Goal: Task Accomplishment & Management: Manage account settings

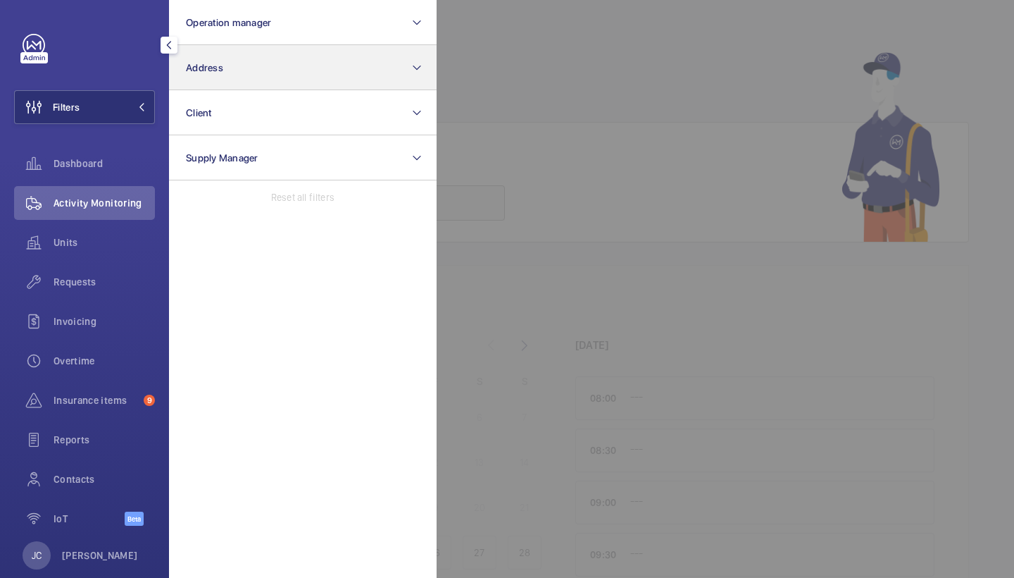
click at [206, 65] on span "Address" at bounding box center [204, 67] width 37 height 11
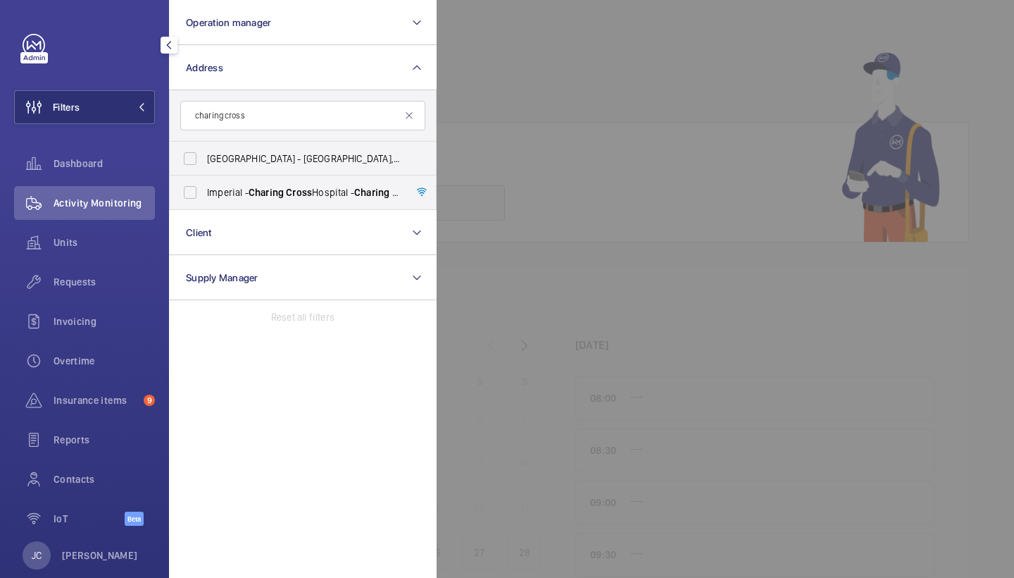
type input "Charing Cross"
drag, startPoint x: 241, startPoint y: 139, endPoint x: 239, endPoint y: 189, distance: 50.0
click at [239, 189] on span "Imperial - Charing Cross Hospital - Charing Cross Hospital, LONDON W6 8RF" at bounding box center [304, 192] width 194 height 14
click at [204, 189] on input "Imperial - Charing Cross Hospital - Charing Cross Hospital, LONDON W6 8RF" at bounding box center [190, 192] width 28 height 28
checkbox input "true"
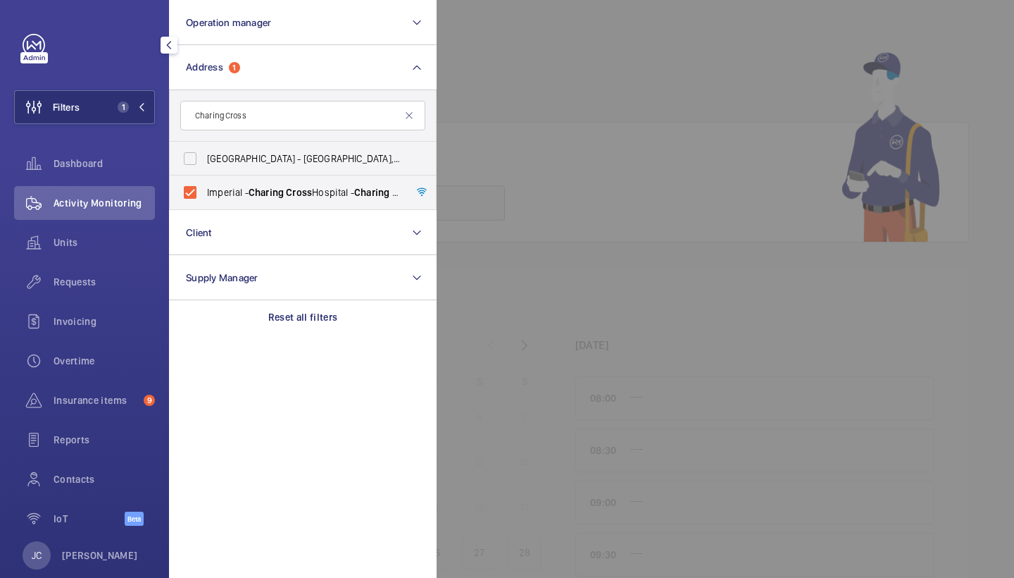
click at [139, 194] on div "Activity Monitoring" at bounding box center [84, 203] width 141 height 34
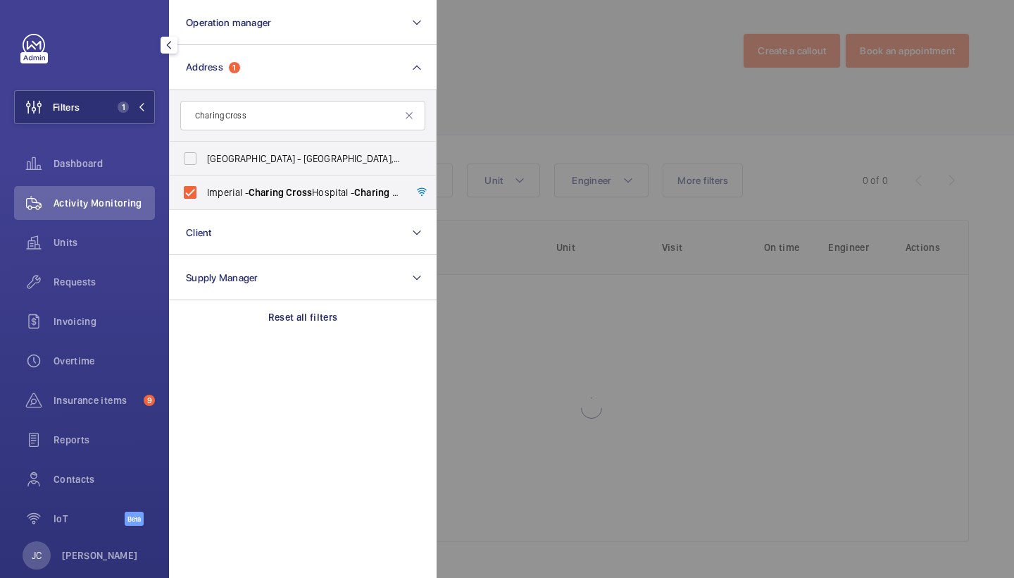
click at [628, 71] on div at bounding box center [944, 289] width 1014 height 578
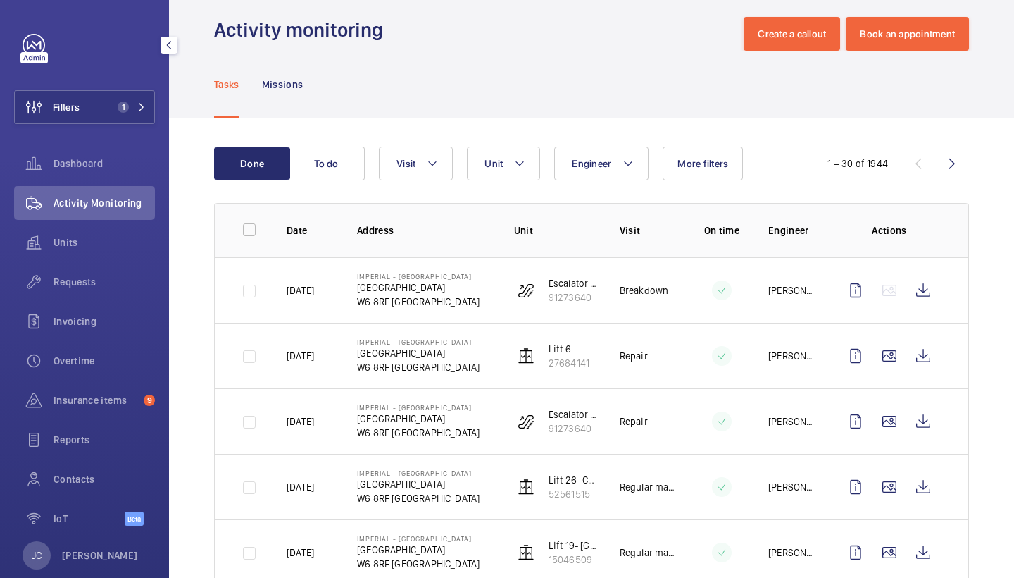
scroll to position [18, 0]
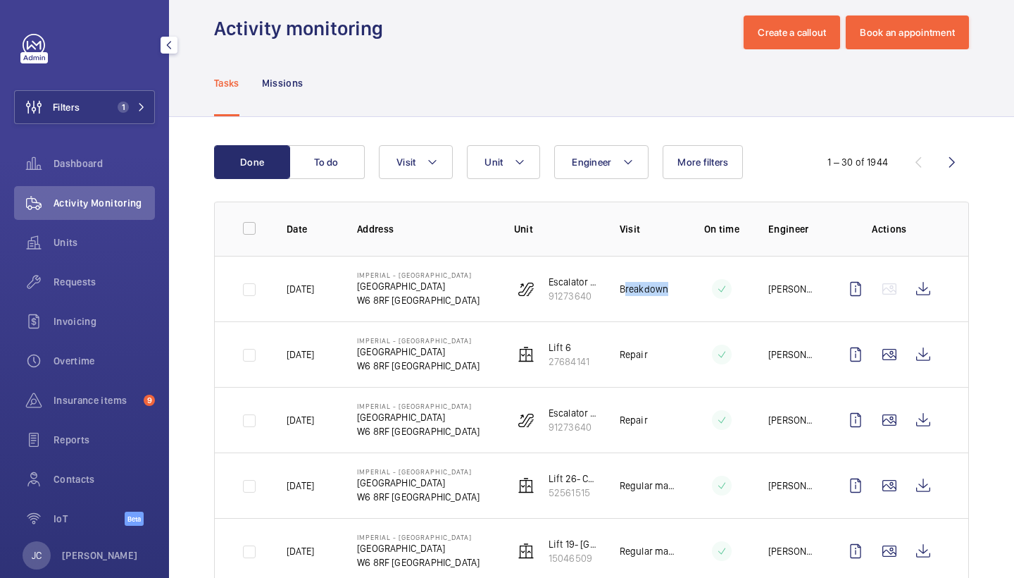
drag, startPoint x: 620, startPoint y: 290, endPoint x: 677, endPoint y: 293, distance: 56.4
click at [0, 0] on tr "Yesterday Imperial - Charing Cross Hospital Charing Cross Hospital W6 8RF LONDO…" at bounding box center [0, 0] width 0 height 0
click at [613, 62] on div "Tasks Missions" at bounding box center [591, 82] width 755 height 67
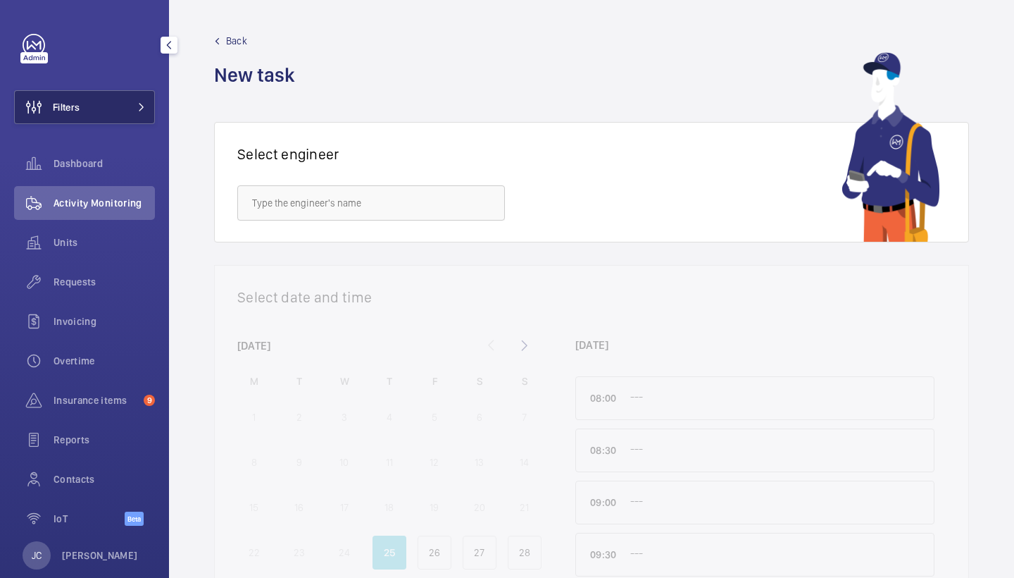
click at [141, 115] on button "Filters" at bounding box center [84, 107] width 141 height 34
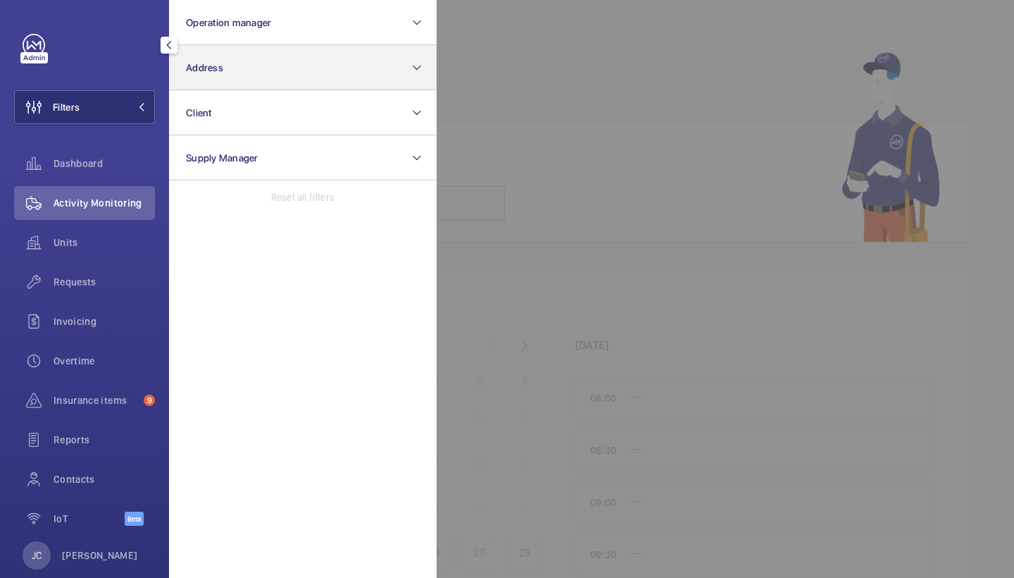
click at [244, 73] on button "Address" at bounding box center [303, 67] width 268 height 45
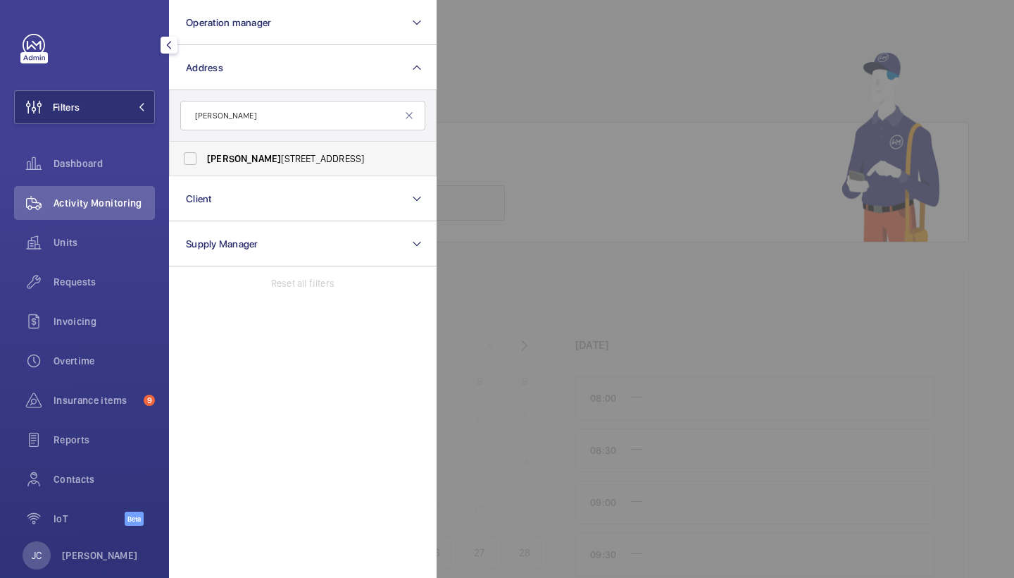
type input "[PERSON_NAME]"
click at [245, 161] on span "[PERSON_NAME][STREET_ADDRESS]" at bounding box center [304, 158] width 194 height 14
click at [204, 161] on input "[PERSON_NAME][STREET_ADDRESS]" at bounding box center [190, 158] width 28 height 28
checkbox input "true"
click at [580, 126] on div at bounding box center [944, 289] width 1014 height 578
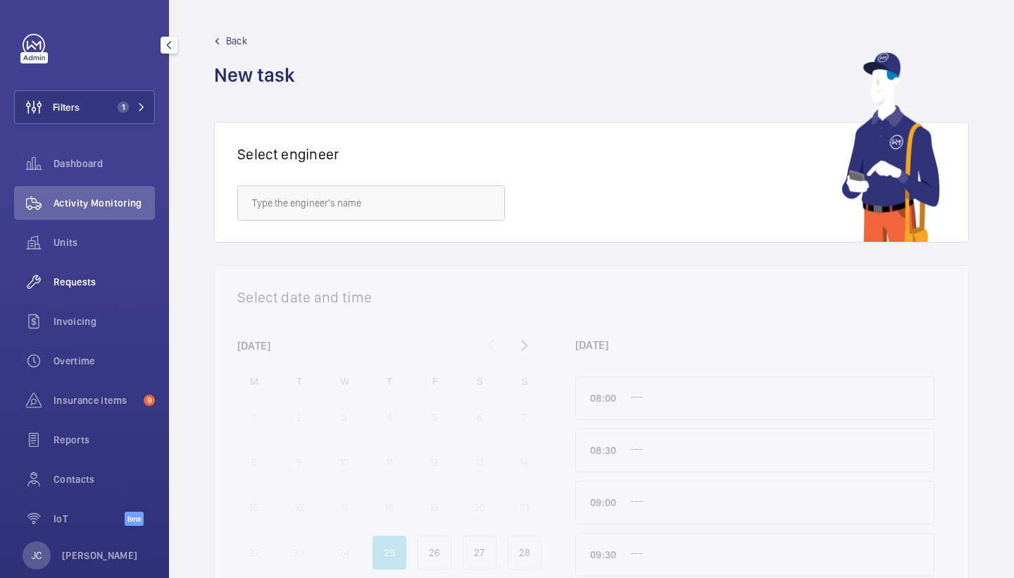
click at [106, 273] on div "Requests" at bounding box center [84, 282] width 141 height 34
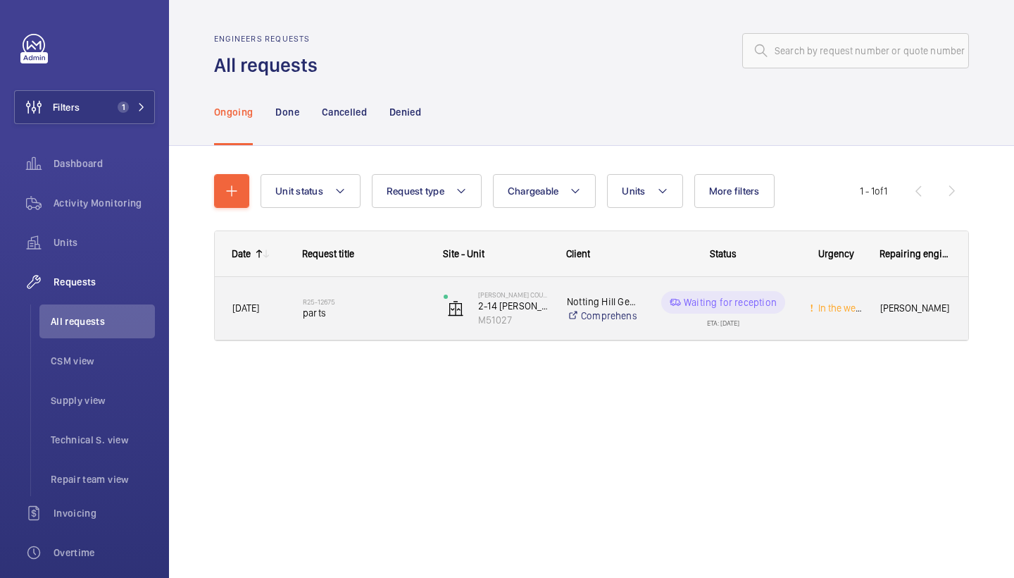
click at [366, 316] on span "parts" at bounding box center [364, 313] width 123 height 14
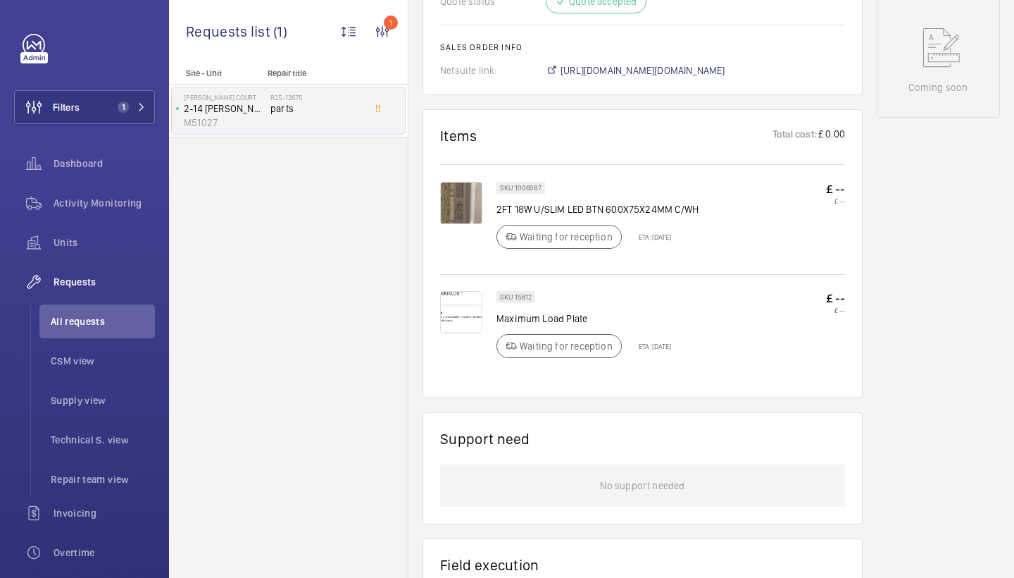
scroll to position [727, 0]
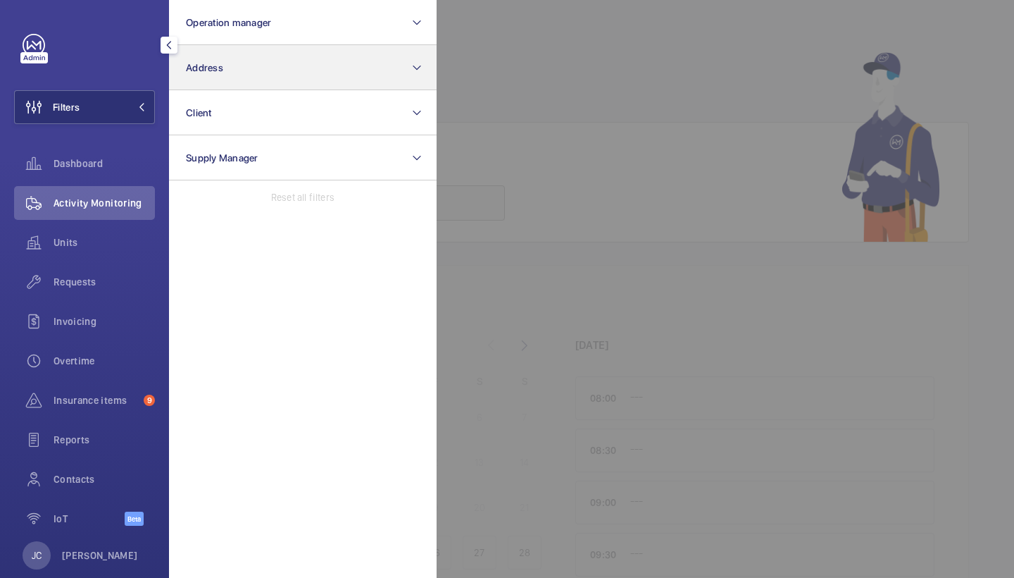
click at [254, 68] on button "Address" at bounding box center [303, 67] width 268 height 45
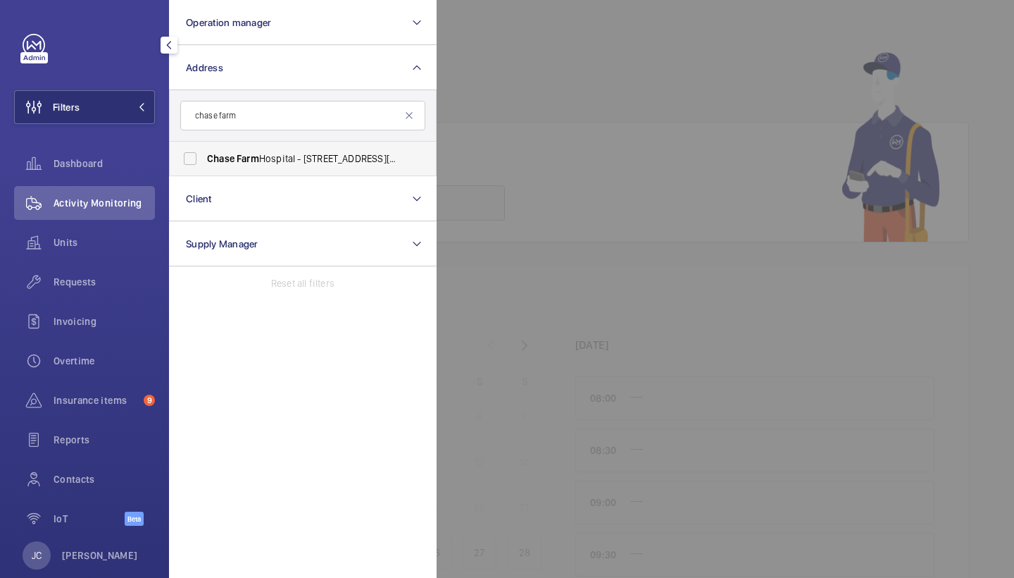
type input "chase farm"
click at [281, 167] on label "Chase Farm Hospital - 127 The Ridgeway, ENFIELD EN2 8JL" at bounding box center [292, 159] width 245 height 34
click at [204, 167] on input "Chase Farm Hospital - 127 The Ridgeway, ENFIELD EN2 8JL" at bounding box center [190, 158] width 28 height 28
checkbox input "true"
click at [101, 280] on span "Requests" at bounding box center [104, 282] width 101 height 14
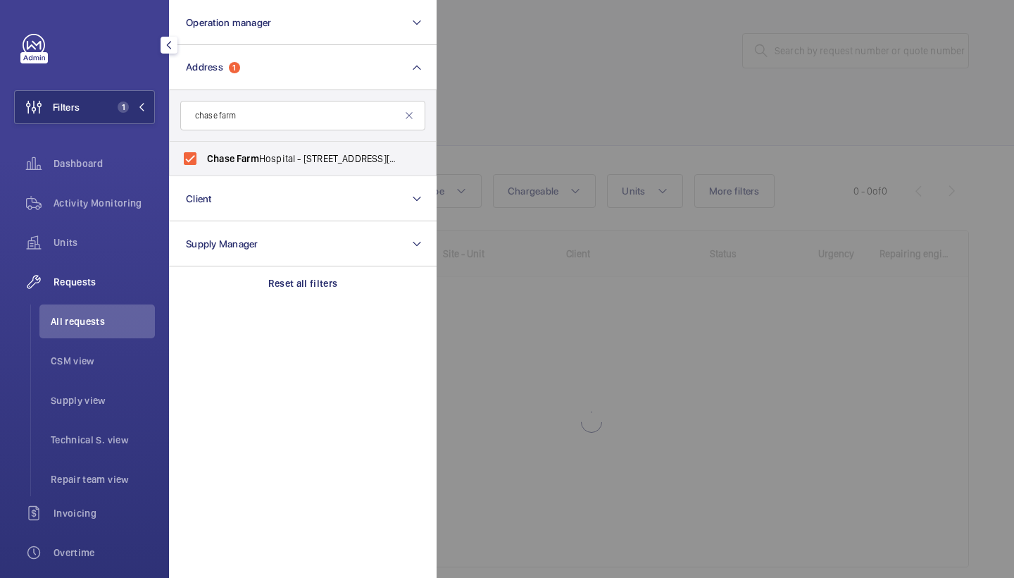
click at [706, 63] on div at bounding box center [944, 289] width 1014 height 578
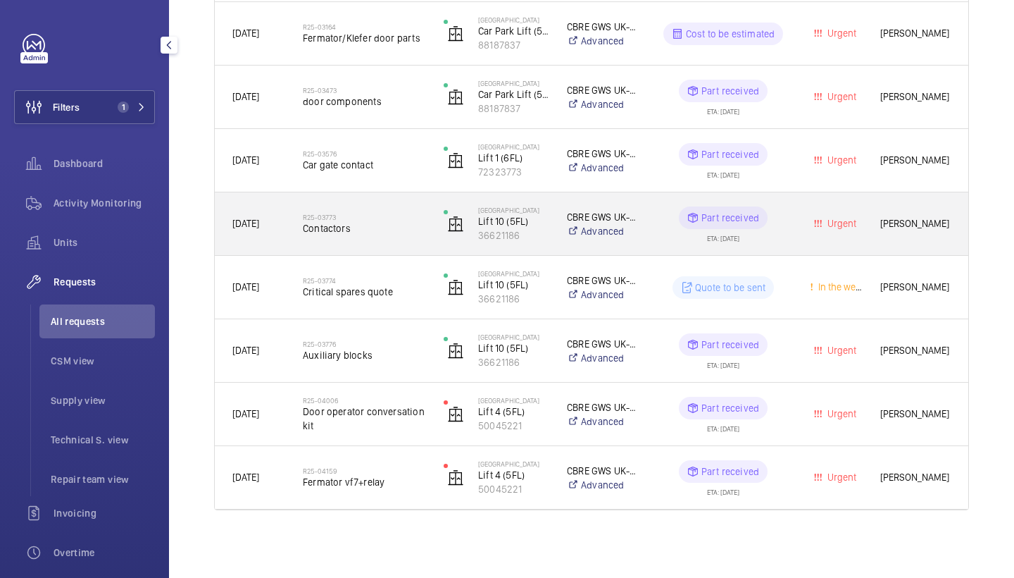
scroll to position [1669, 0]
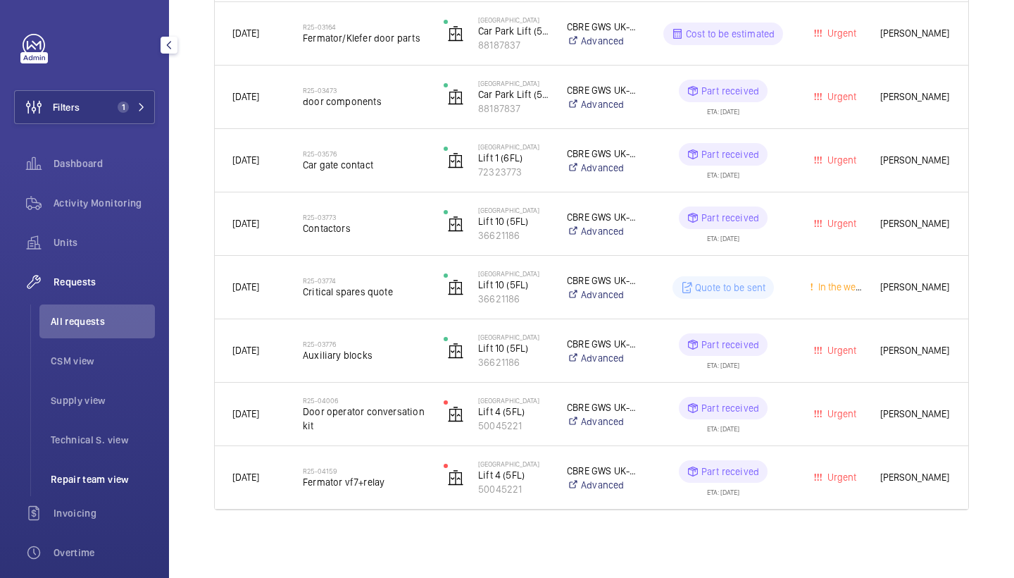
click at [107, 480] on span "Repair team view" at bounding box center [103, 479] width 104 height 14
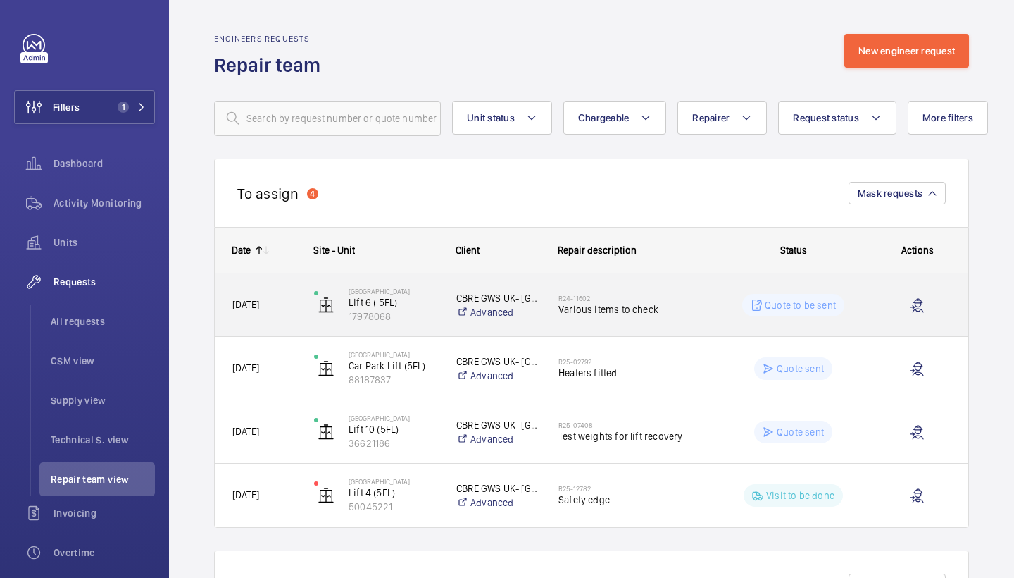
scroll to position [14, 0]
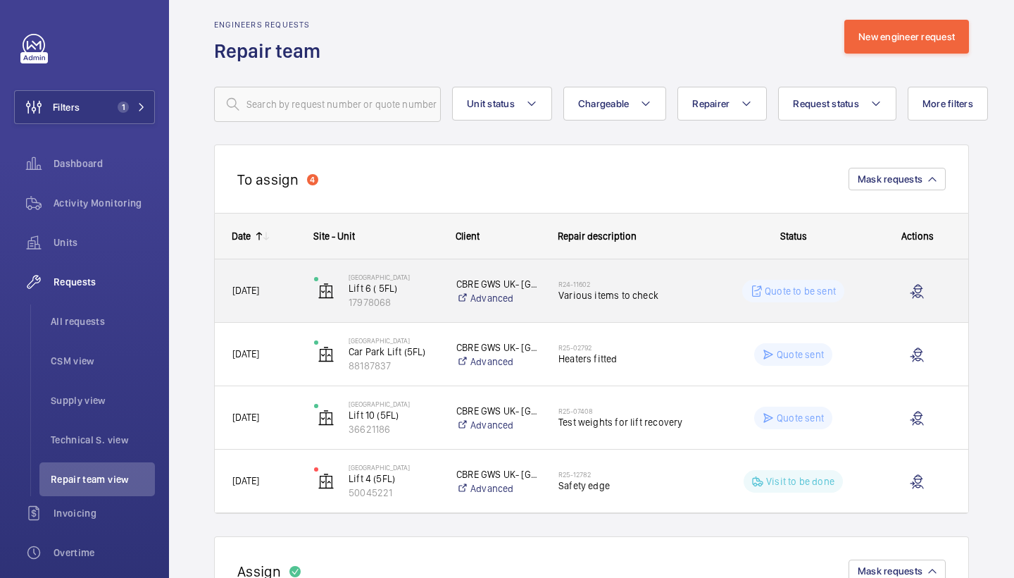
click at [628, 292] on span "Various items to check" at bounding box center [631, 295] width 144 height 14
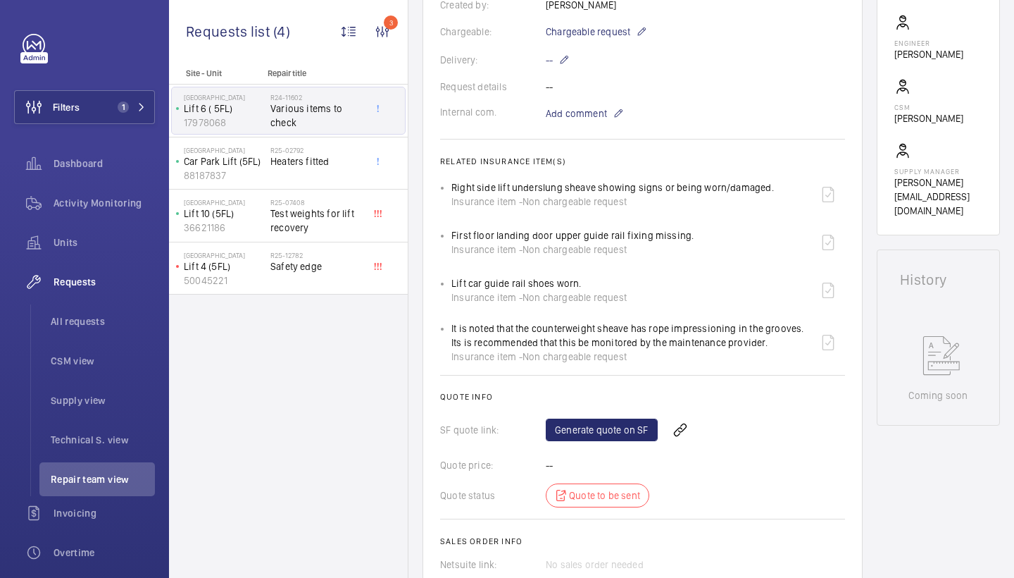
scroll to position [375, 0]
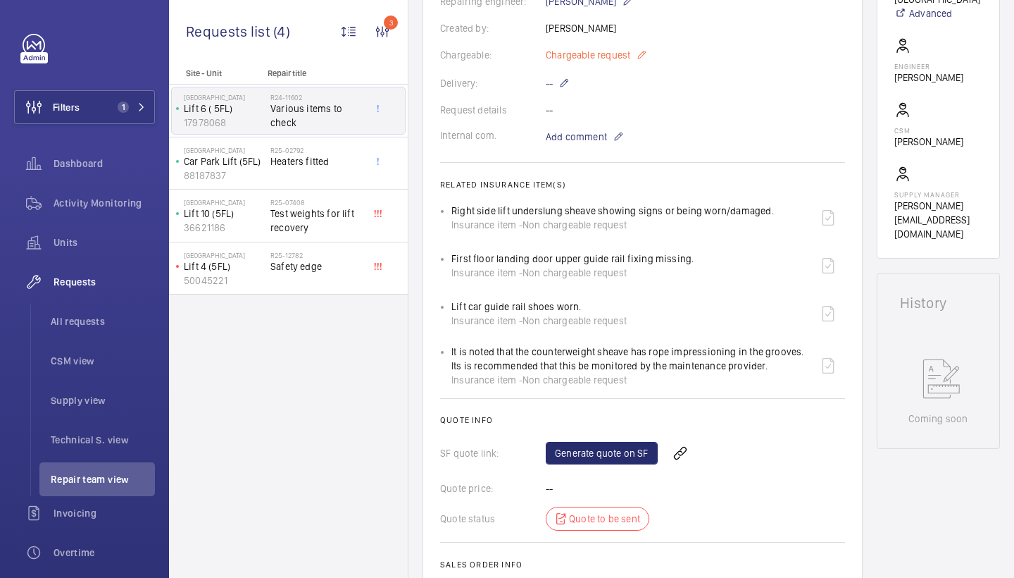
click at [623, 61] on span "Chargeable request" at bounding box center [588, 55] width 85 height 14
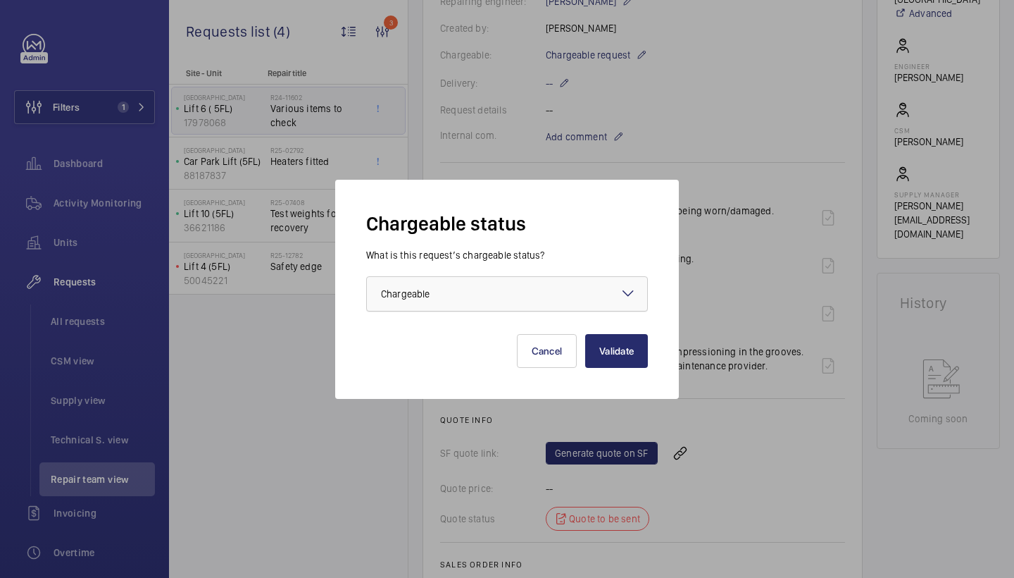
click at [517, 300] on div at bounding box center [507, 294] width 280 height 34
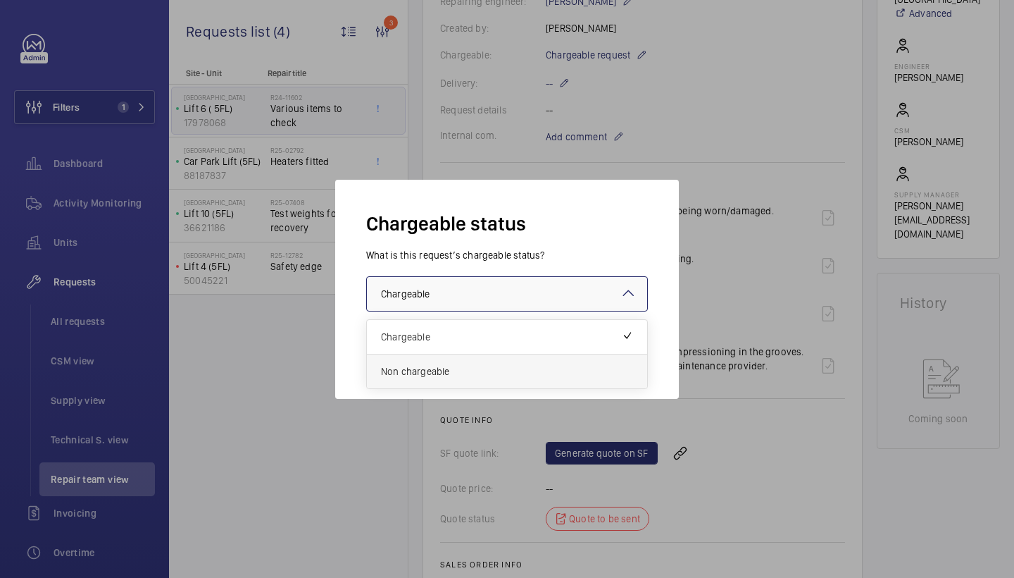
click at [459, 366] on span "Non chargeable" at bounding box center [507, 371] width 252 height 14
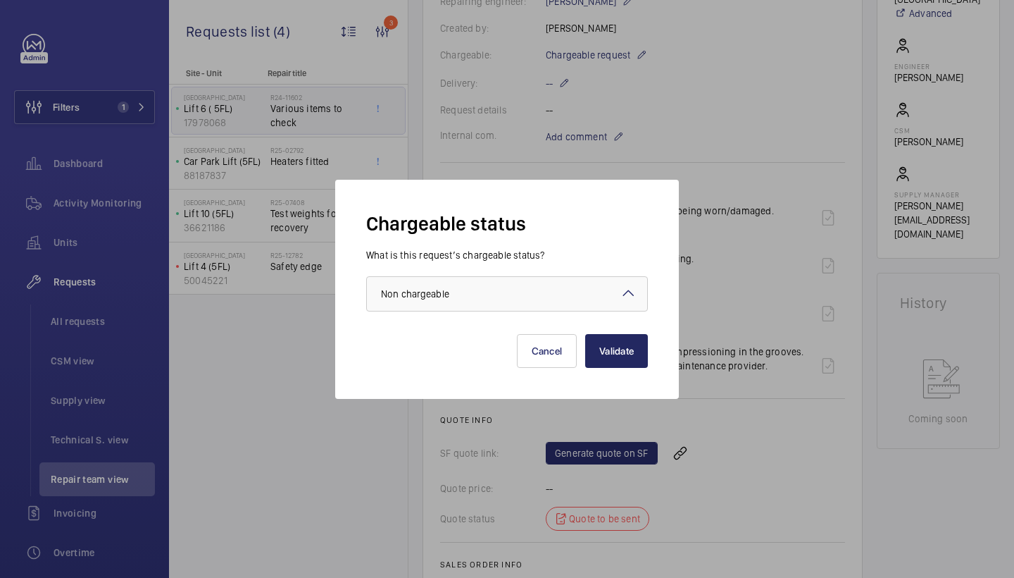
click at [611, 357] on button "Validate" at bounding box center [616, 351] width 63 height 34
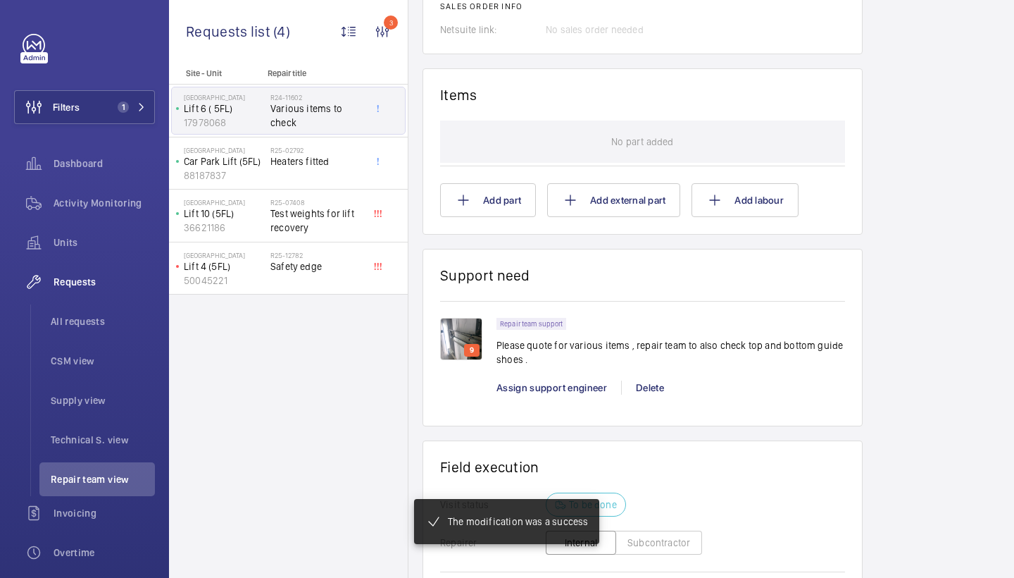
scroll to position [909, 0]
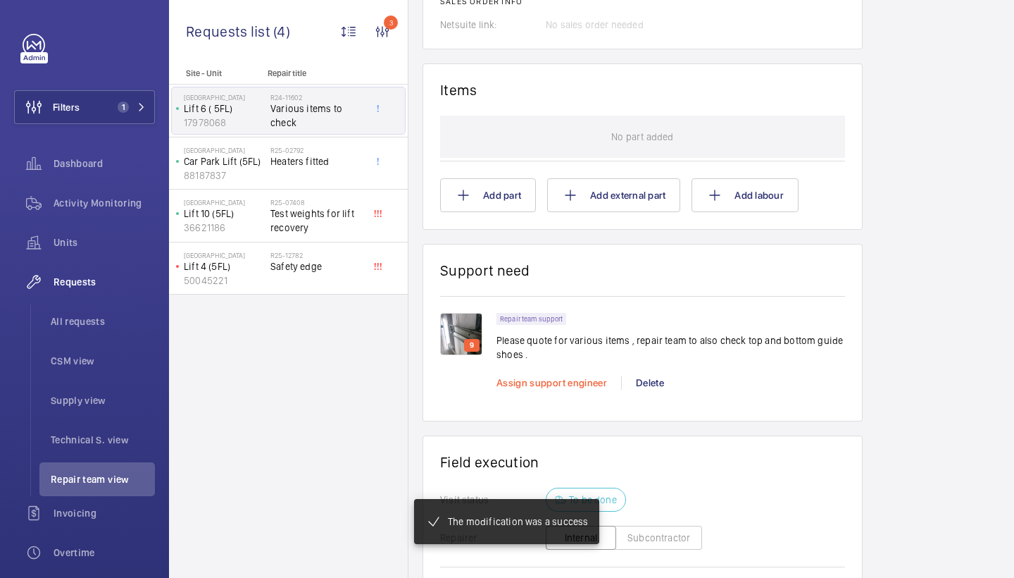
click at [553, 385] on span "Assign support engineer" at bounding box center [552, 382] width 111 height 11
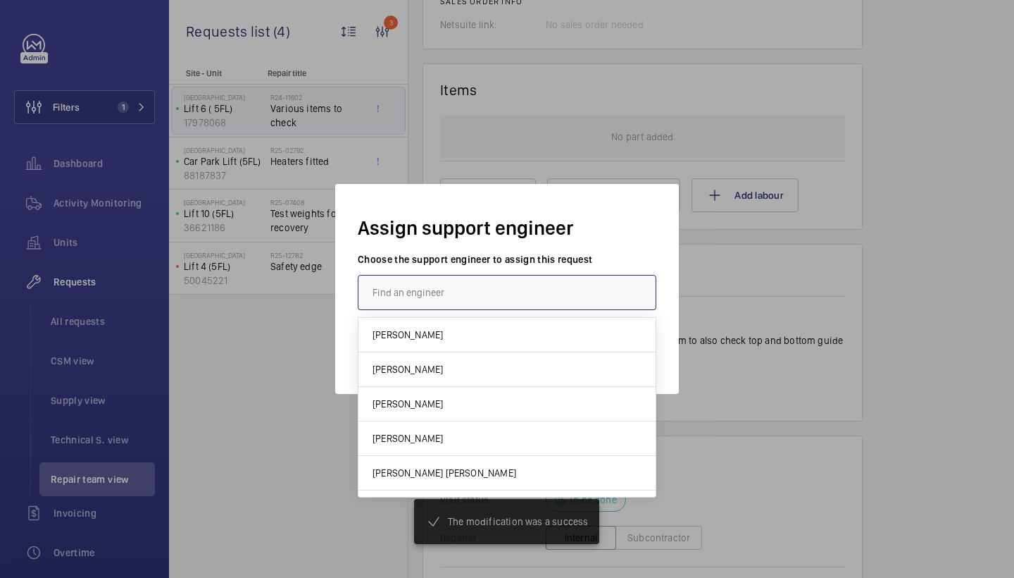
click at [408, 285] on input "text" at bounding box center [507, 292] width 299 height 35
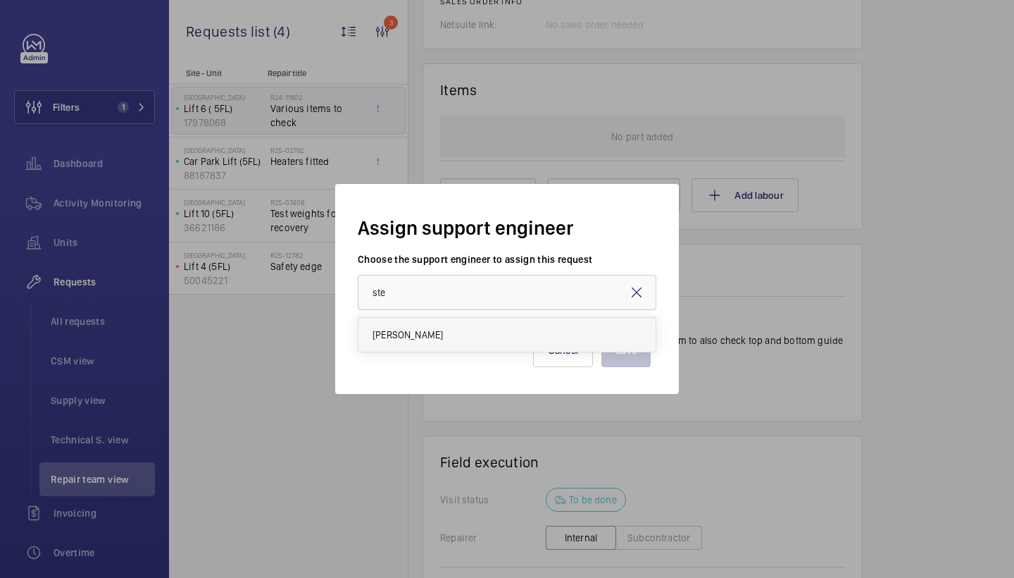
click at [437, 328] on mat-option "[PERSON_NAME]" at bounding box center [506, 335] width 297 height 34
type input "[PERSON_NAME]"
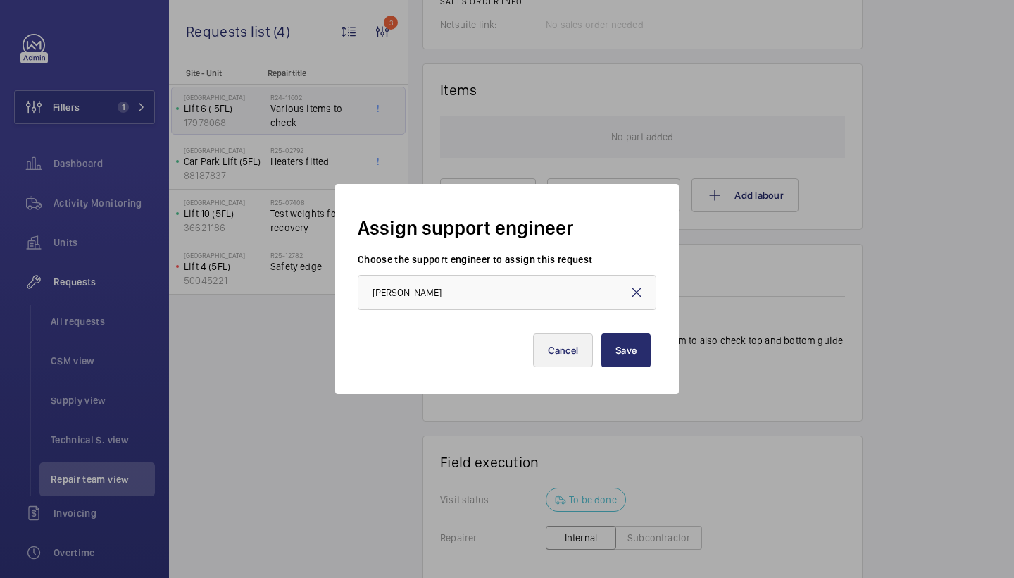
click at [568, 358] on button "Cancel" at bounding box center [563, 350] width 61 height 34
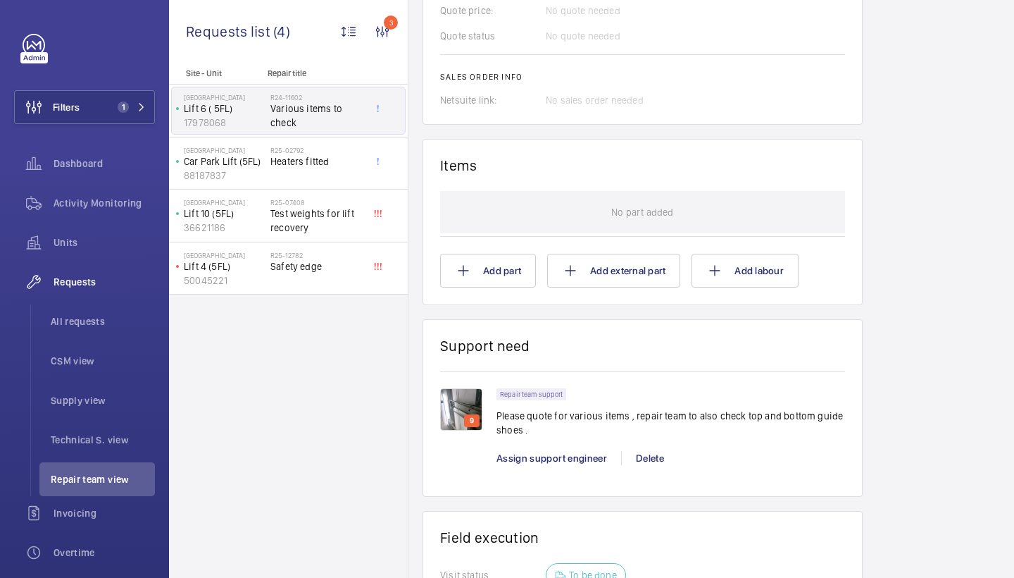
scroll to position [832, 0]
click at [532, 453] on span "Assign support engineer" at bounding box center [552, 458] width 111 height 11
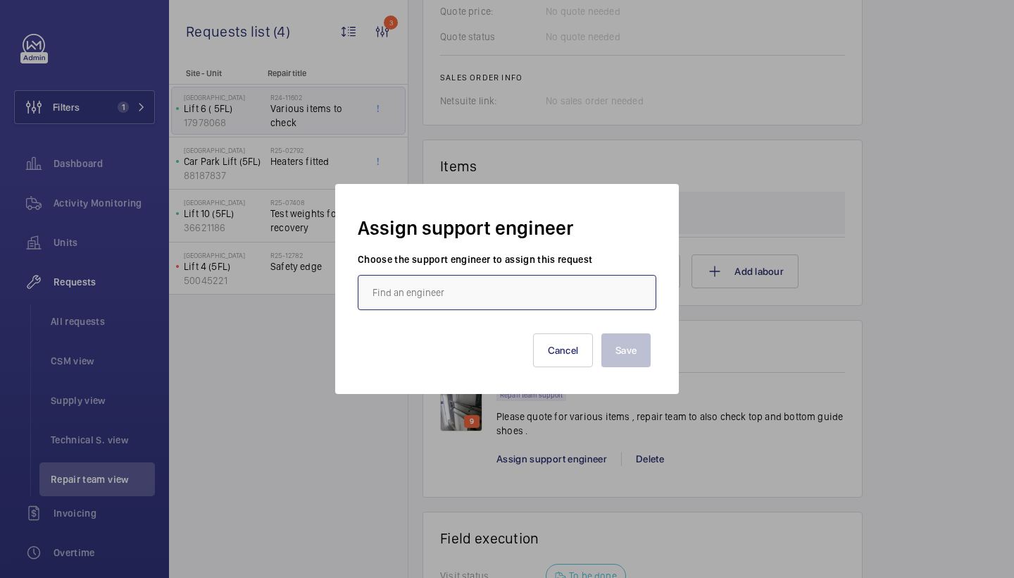
click at [422, 299] on input "text" at bounding box center [507, 292] width 299 height 35
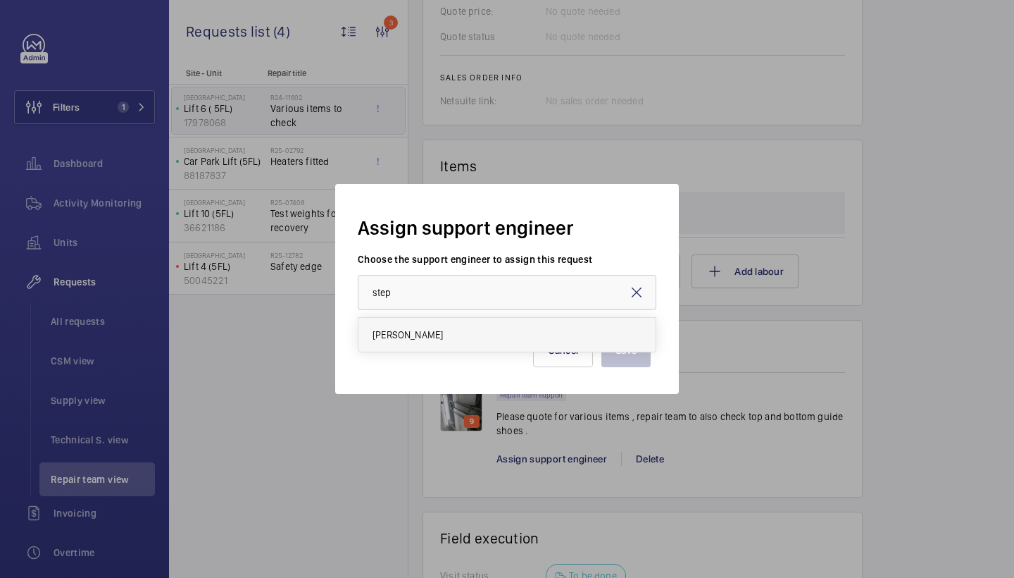
click at [402, 333] on span "[PERSON_NAME]" at bounding box center [408, 334] width 70 height 14
type input "[PERSON_NAME]"
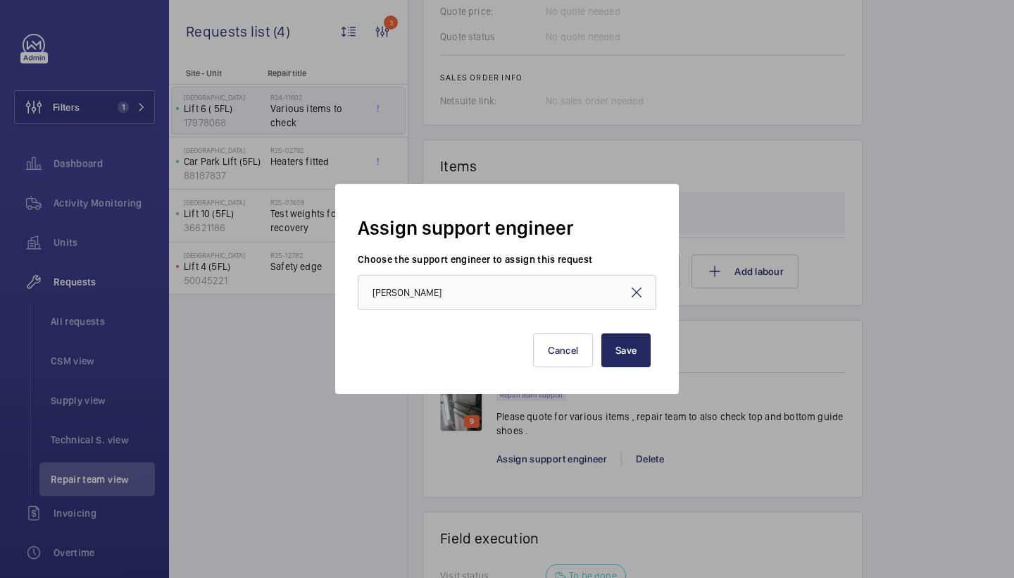
click at [617, 340] on button "Save" at bounding box center [625, 350] width 49 height 34
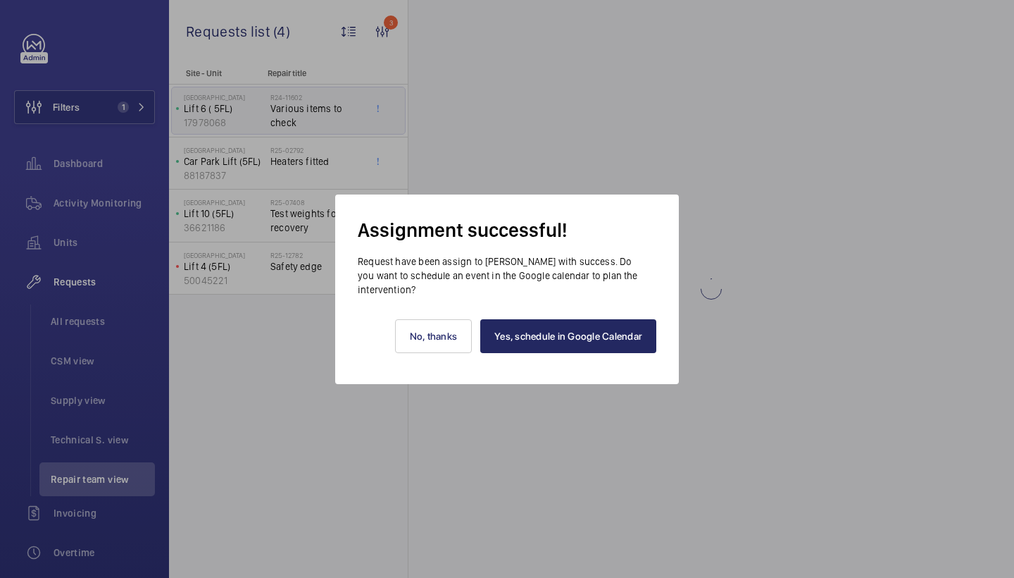
click at [606, 338] on link "Yes, schedule in Google Calendar" at bounding box center [568, 336] width 176 height 34
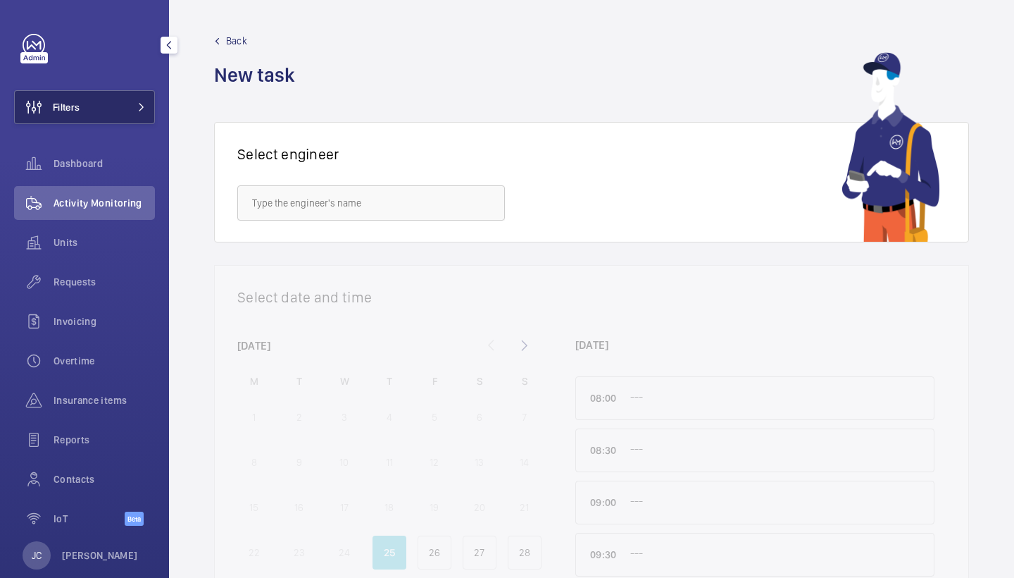
click at [125, 98] on button "Filters" at bounding box center [84, 107] width 141 height 34
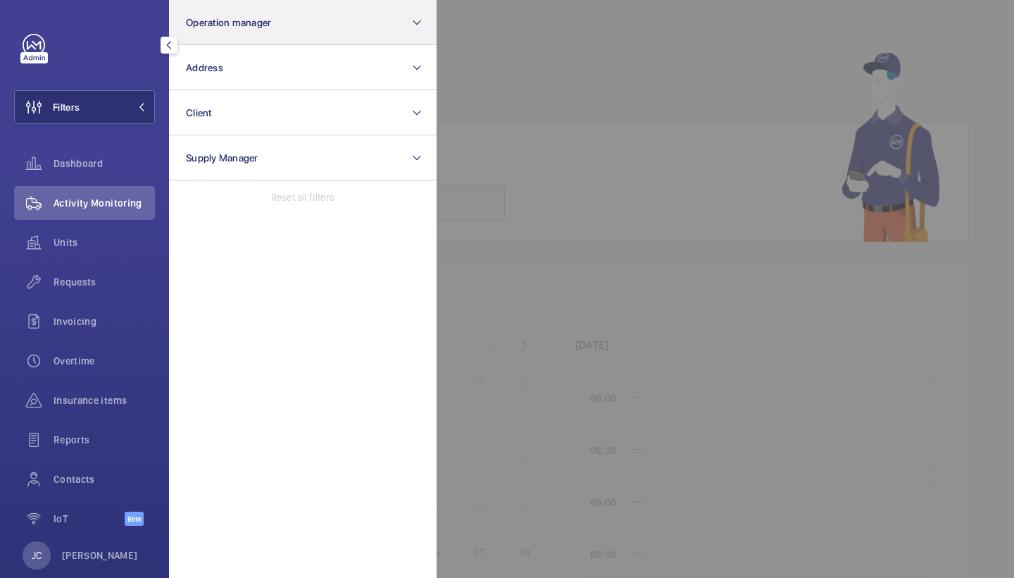
click at [233, 37] on button "Operation manager" at bounding box center [303, 22] width 268 height 45
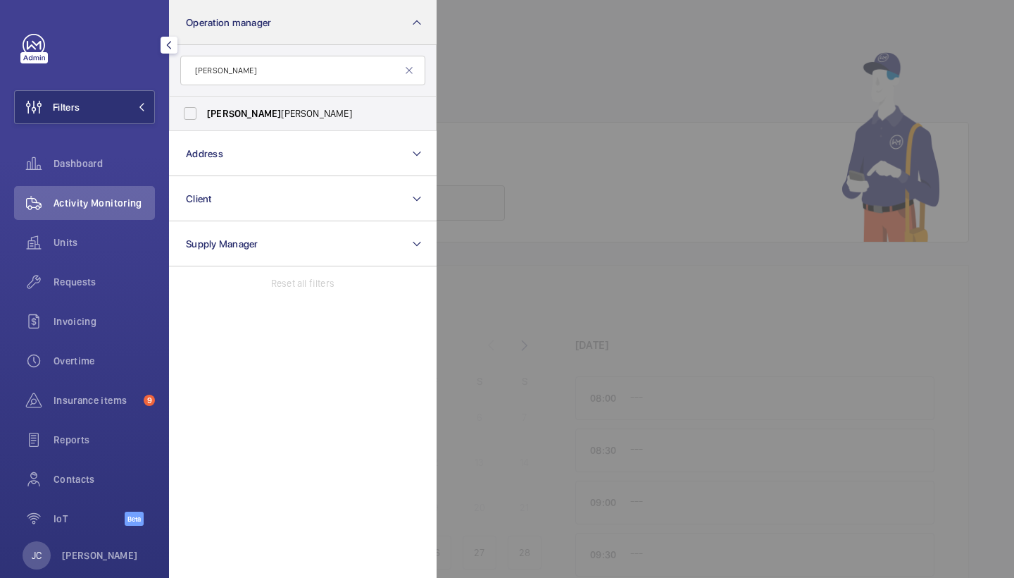
type input "John"
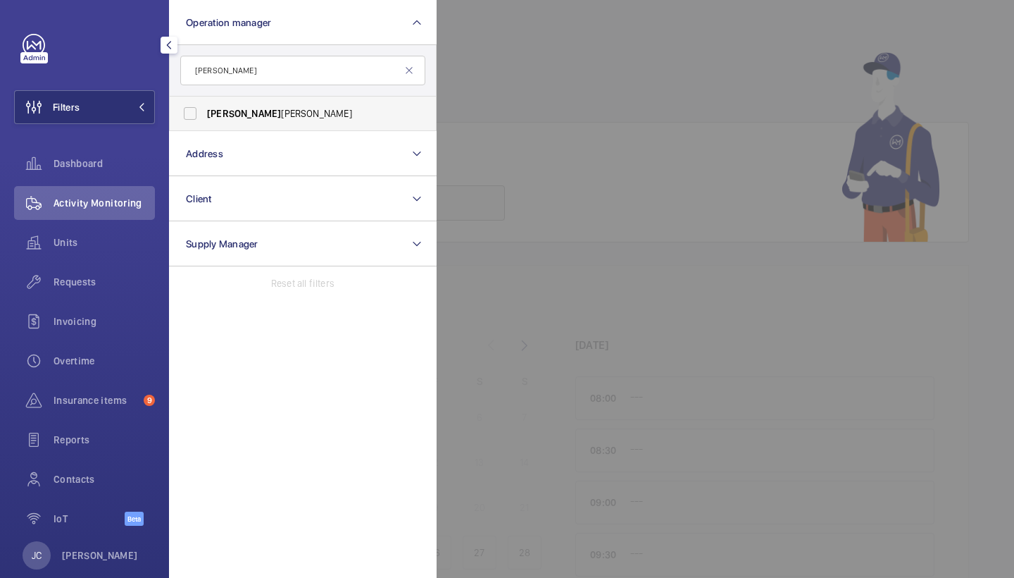
drag, startPoint x: 233, startPoint y: 37, endPoint x: 248, endPoint y: 106, distance: 71.3
click at [248, 106] on span "John Smith" at bounding box center [304, 113] width 194 height 14
click at [204, 106] on input "John Smith" at bounding box center [190, 113] width 28 height 28
checkbox input "true"
click at [104, 237] on span "Units" at bounding box center [104, 242] width 101 height 14
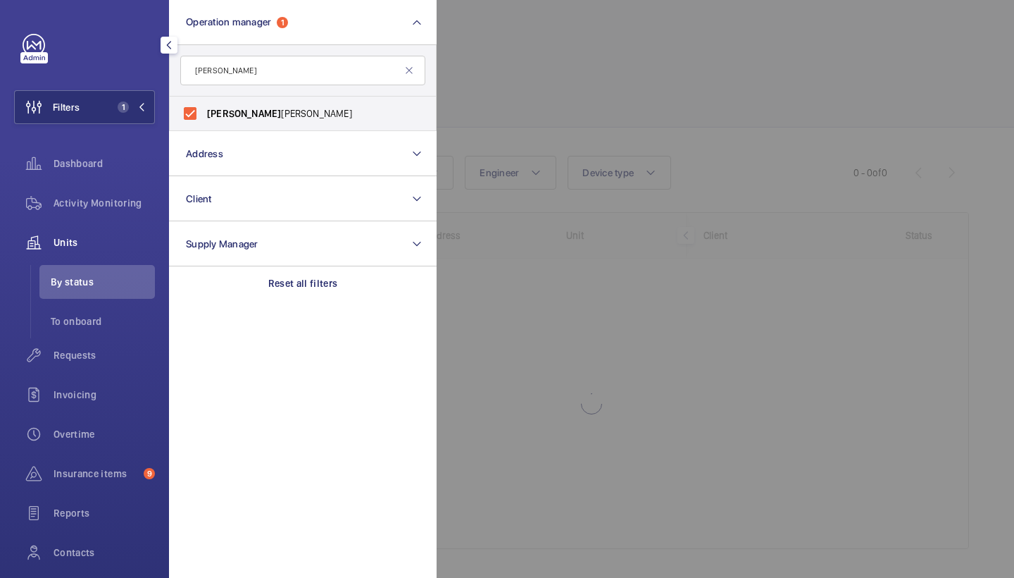
click at [547, 99] on div at bounding box center [944, 289] width 1014 height 578
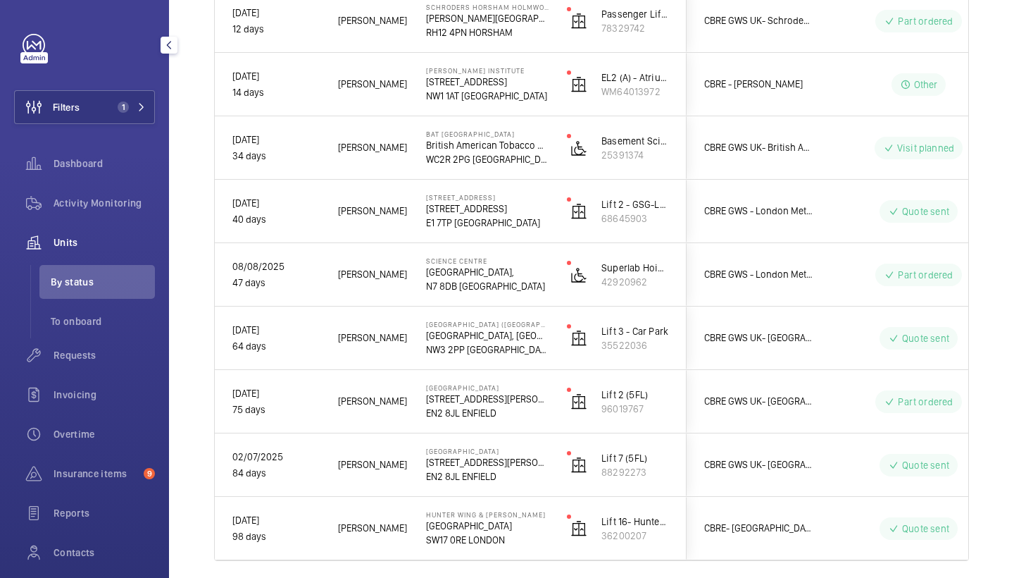
scroll to position [1524, 0]
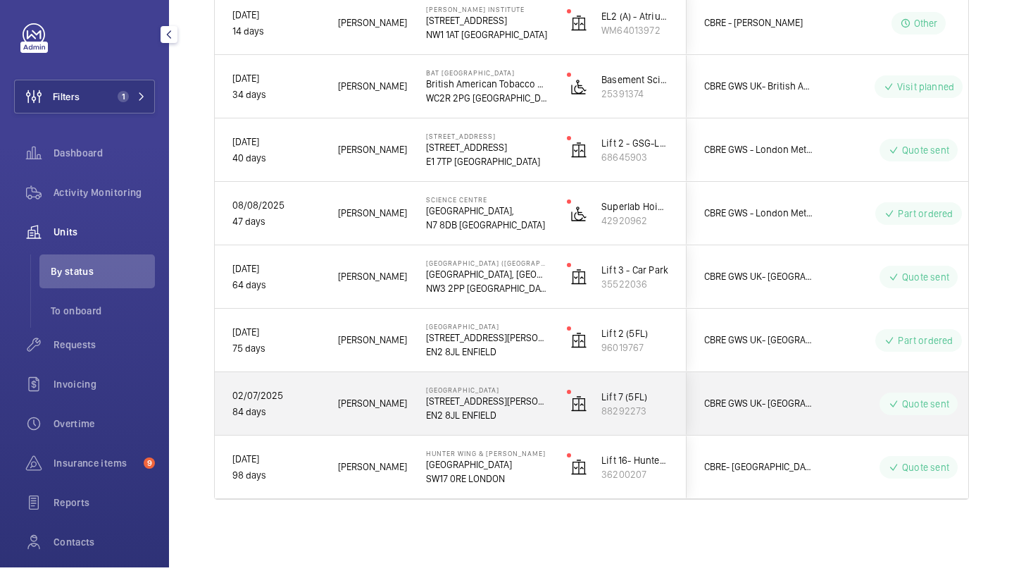
click at [380, 406] on span "Roger C." at bounding box center [373, 414] width 70 height 16
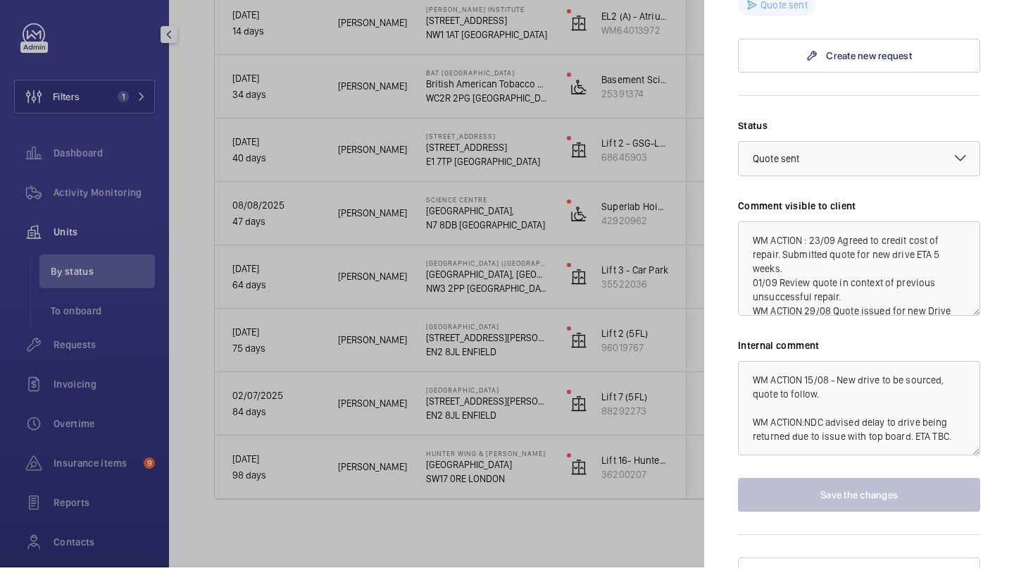
scroll to position [859, 0]
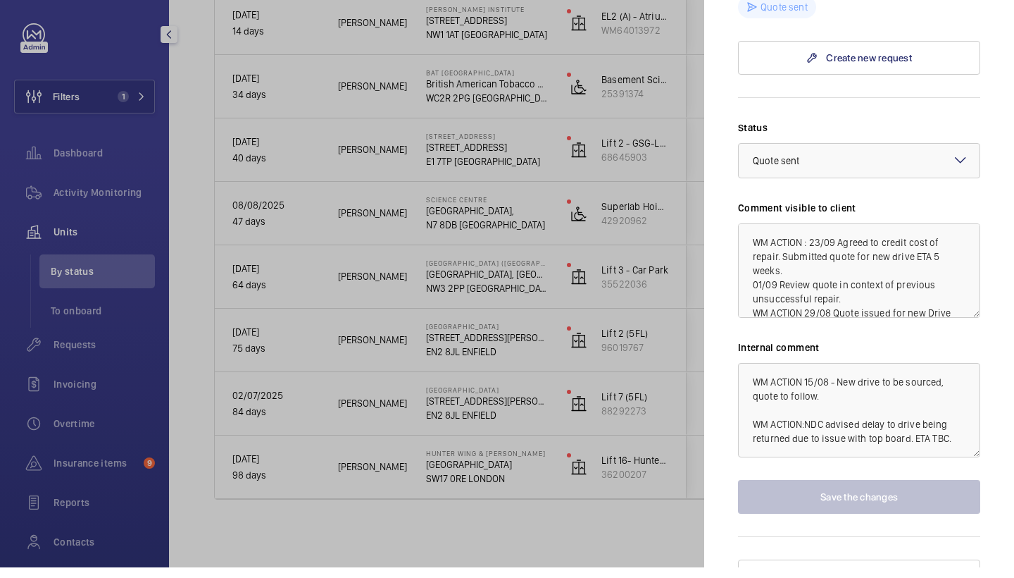
click at [653, 362] on div at bounding box center [507, 289] width 1014 height 578
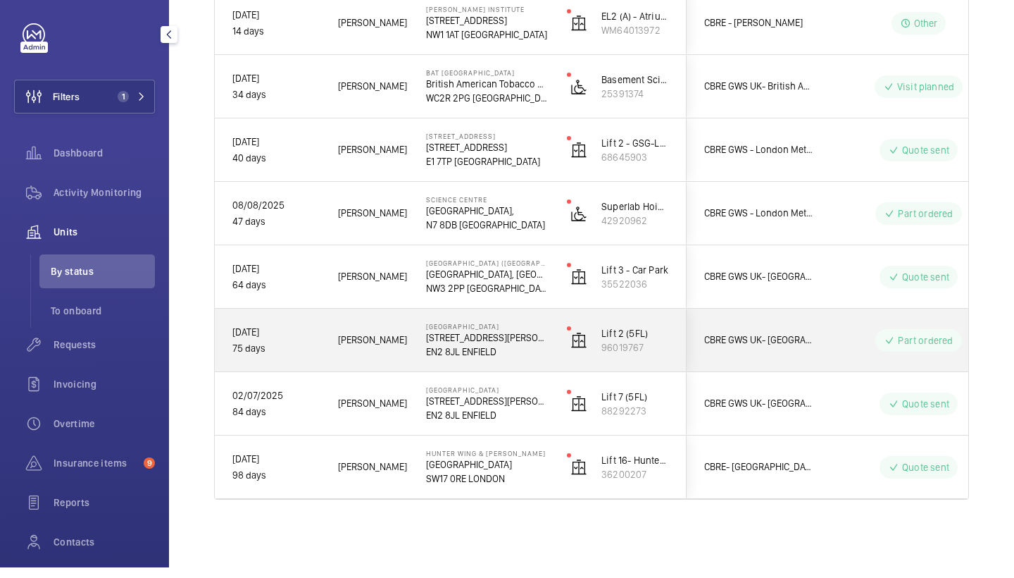
scroll to position [1524, 0]
click at [406, 357] on div "Roger C." at bounding box center [364, 350] width 87 height 44
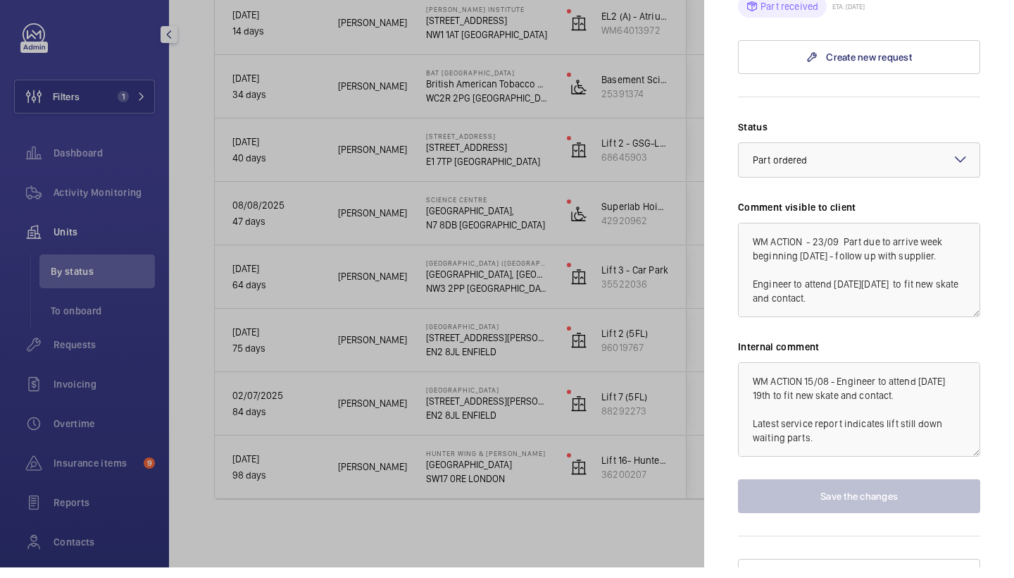
scroll to position [949, 0]
click at [639, 449] on div at bounding box center [507, 289] width 1014 height 578
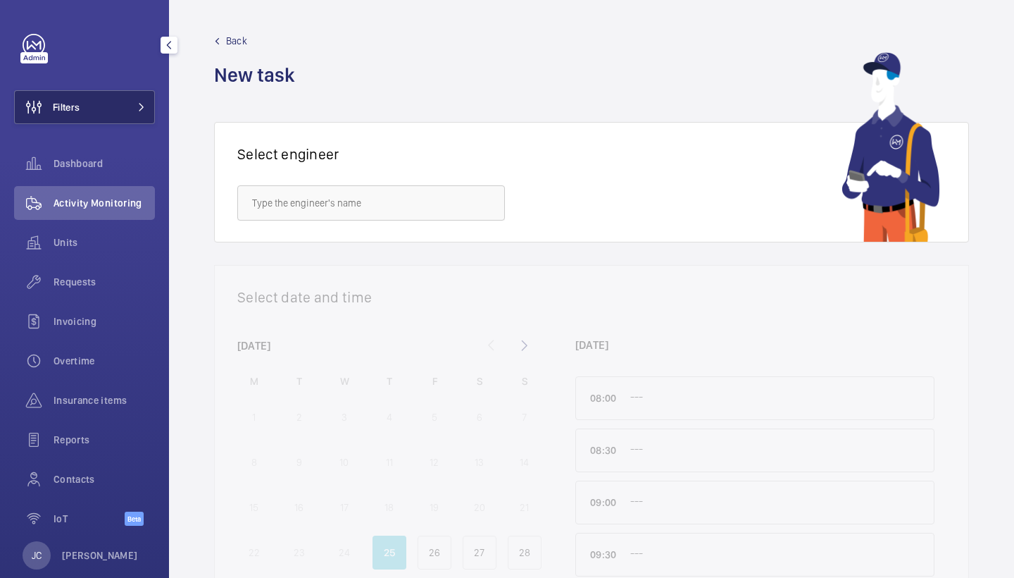
click at [72, 108] on span "Filters" at bounding box center [66, 107] width 27 height 14
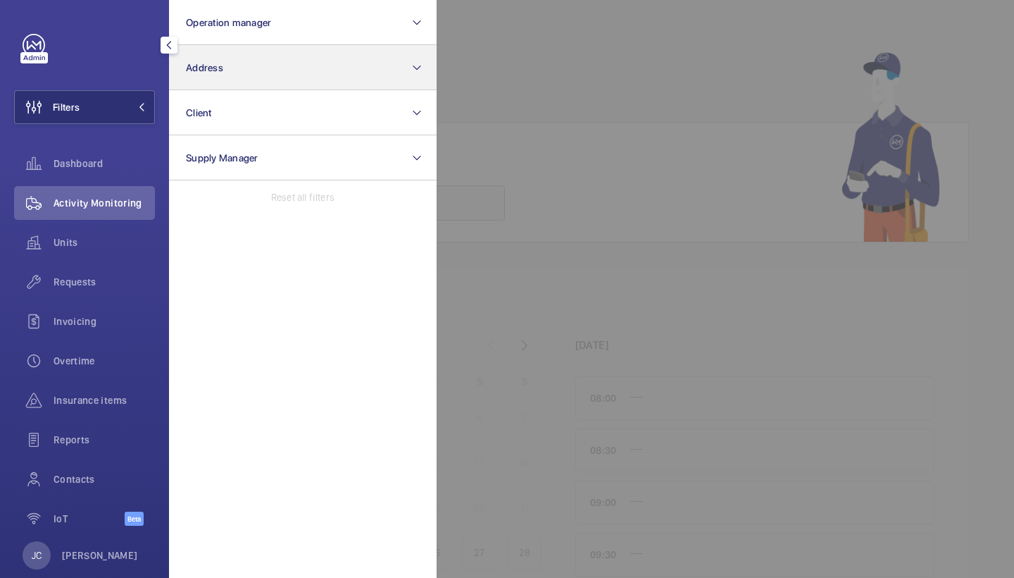
click at [266, 71] on button "Address" at bounding box center [303, 67] width 268 height 45
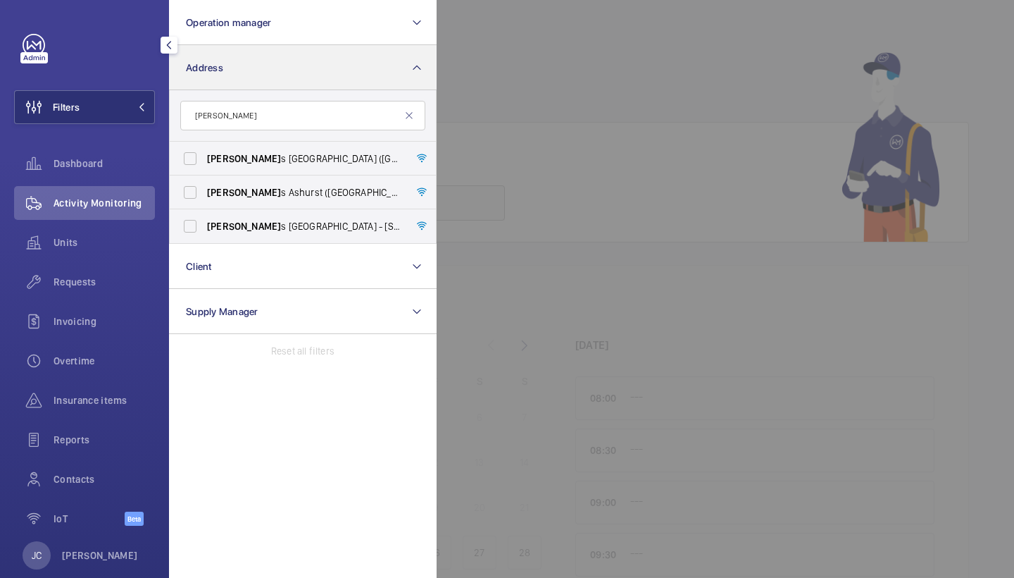
type input "[PERSON_NAME]"
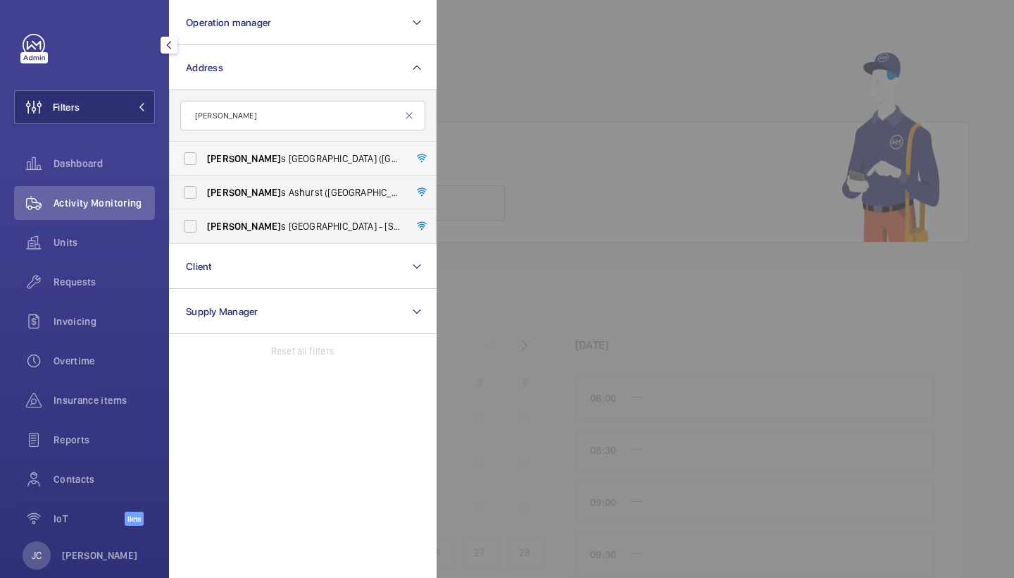
drag, startPoint x: 266, startPoint y: 71, endPoint x: 290, endPoint y: 158, distance: 89.9
click at [290, 158] on span "[PERSON_NAME] s Horsham Holmwood ([GEOGRAPHIC_DATA]) - [PERSON_NAME][STREET_ADD…" at bounding box center [304, 158] width 194 height 14
click at [204, 158] on input "[PERSON_NAME] s Horsham Holmwood ([GEOGRAPHIC_DATA]) - [PERSON_NAME][STREET_ADD…" at bounding box center [190, 158] width 28 height 28
checkbox input "true"
click at [289, 230] on span "[PERSON_NAME] s London Wall - [STREET_ADDRESS]" at bounding box center [304, 226] width 194 height 14
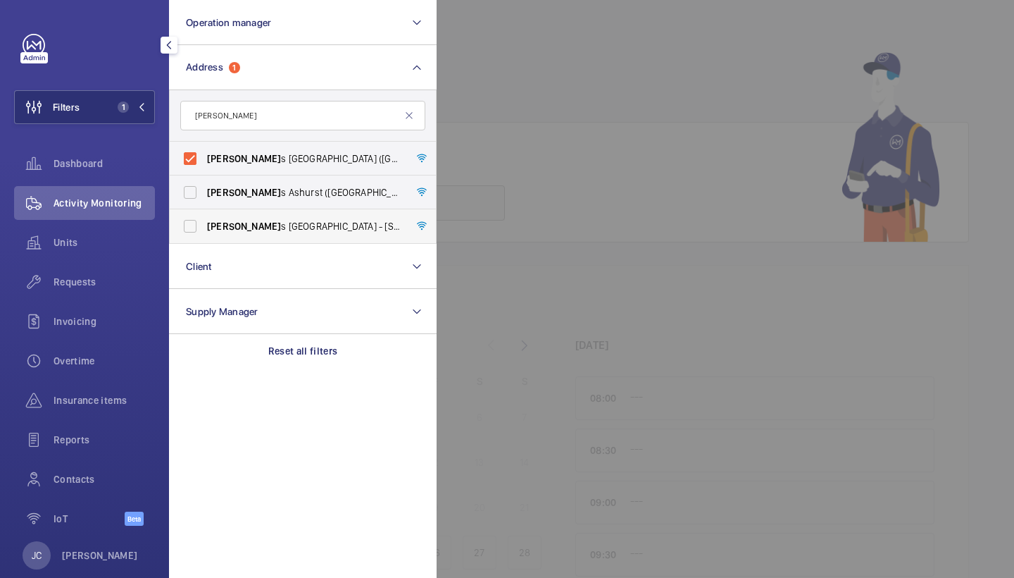
click at [204, 230] on input "[PERSON_NAME] s London Wall - [STREET_ADDRESS]" at bounding box center [190, 226] width 28 height 28
checkbox input "true"
click at [297, 153] on span "[PERSON_NAME] s Horsham Holmwood ([GEOGRAPHIC_DATA]) - [PERSON_NAME][STREET_ADD…" at bounding box center [304, 158] width 194 height 14
click at [204, 153] on input "[PERSON_NAME] s Horsham Holmwood ([GEOGRAPHIC_DATA]) - [PERSON_NAME][STREET_ADD…" at bounding box center [190, 158] width 28 height 28
checkbox input "false"
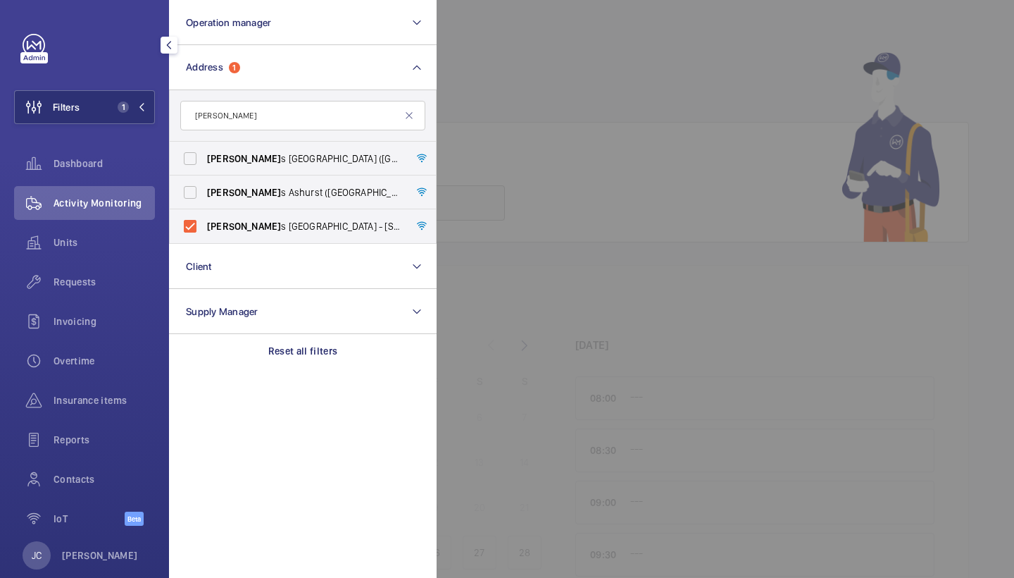
click at [545, 124] on div at bounding box center [944, 289] width 1014 height 578
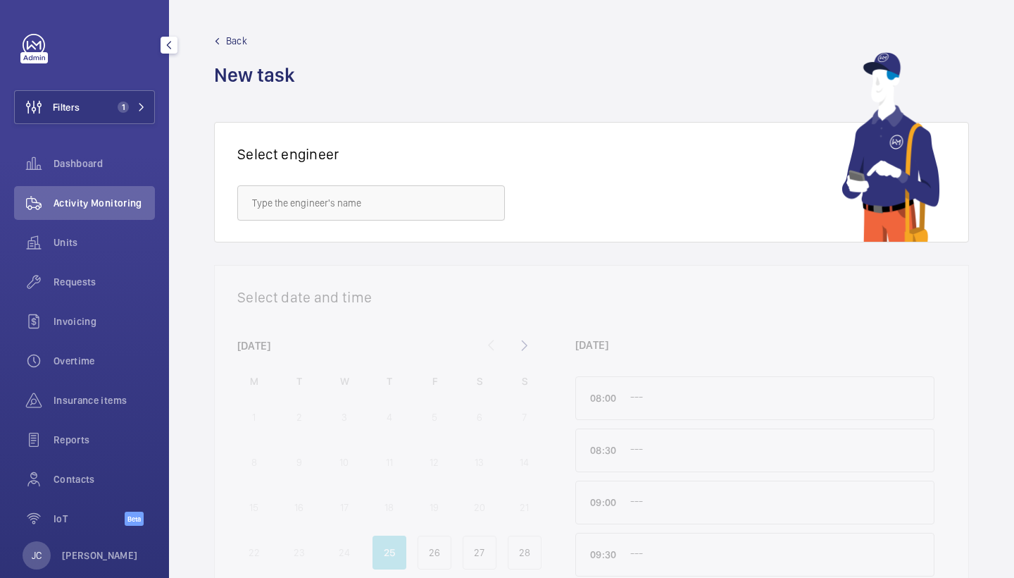
click at [129, 200] on span "Activity Monitoring" at bounding box center [104, 203] width 101 height 14
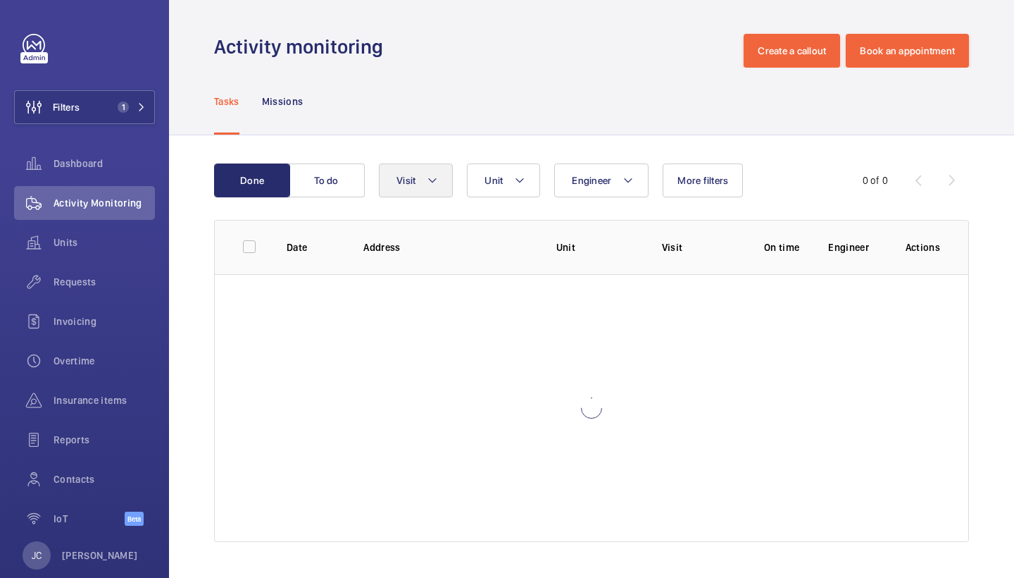
click at [410, 180] on span "Visit" at bounding box center [406, 180] width 19 height 11
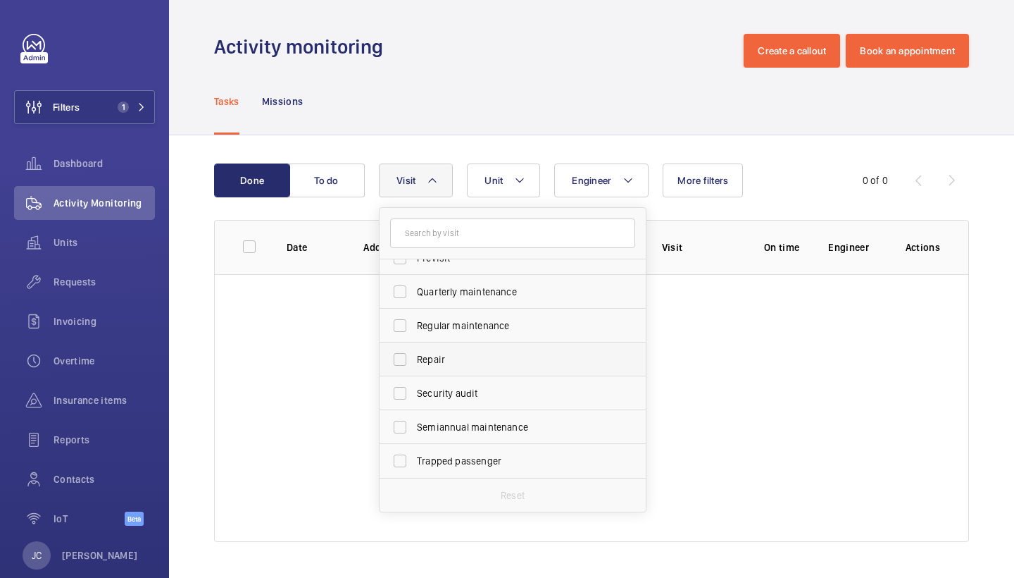
scroll to position [221, 0]
click at [468, 361] on span "Repair" at bounding box center [514, 359] width 194 height 14
click at [414, 361] on input "Repair" at bounding box center [400, 359] width 28 height 28
checkbox input "true"
click at [504, 108] on div "Tasks Missions" at bounding box center [591, 101] width 755 height 67
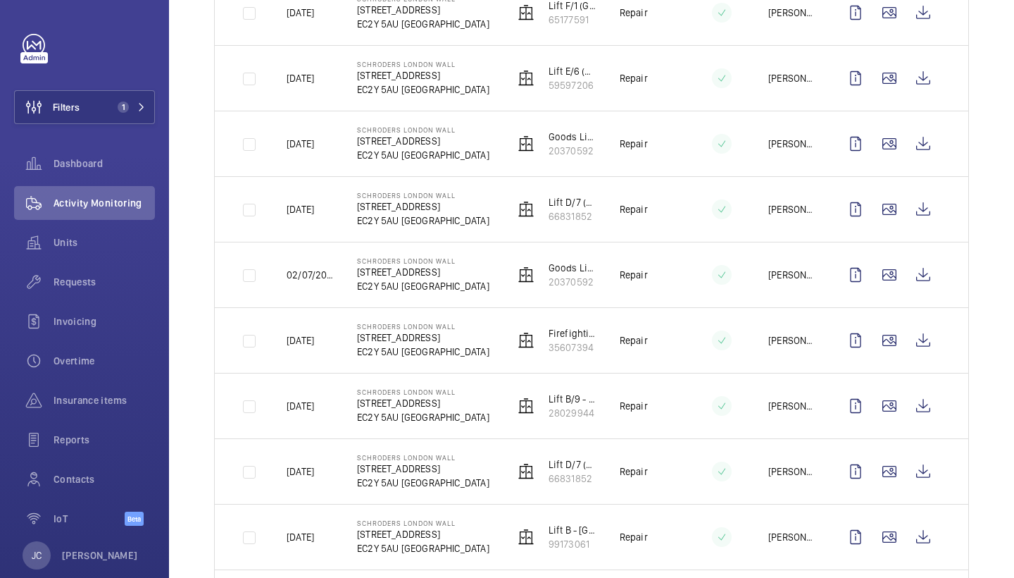
scroll to position [1606, 0]
click at [935, 340] on wm-front-icon-button at bounding box center [923, 339] width 34 height 34
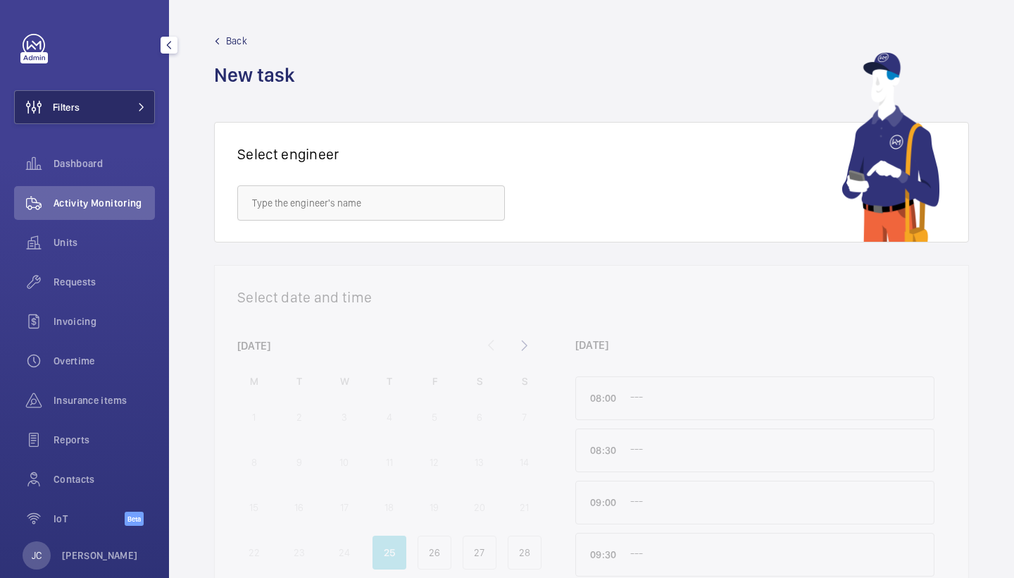
click at [108, 117] on button "Filters" at bounding box center [84, 107] width 141 height 34
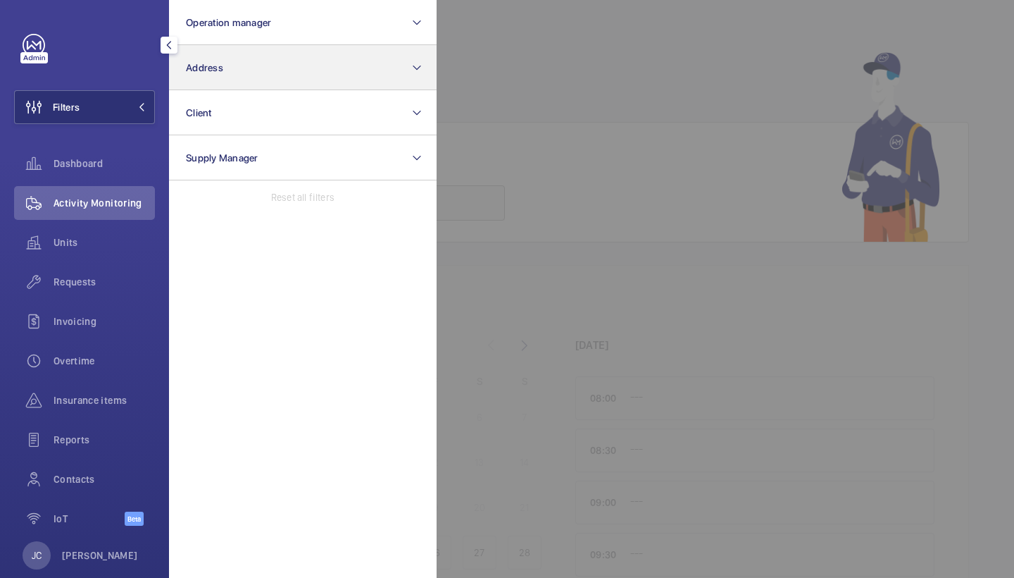
click at [240, 65] on button "Address" at bounding box center [303, 67] width 268 height 45
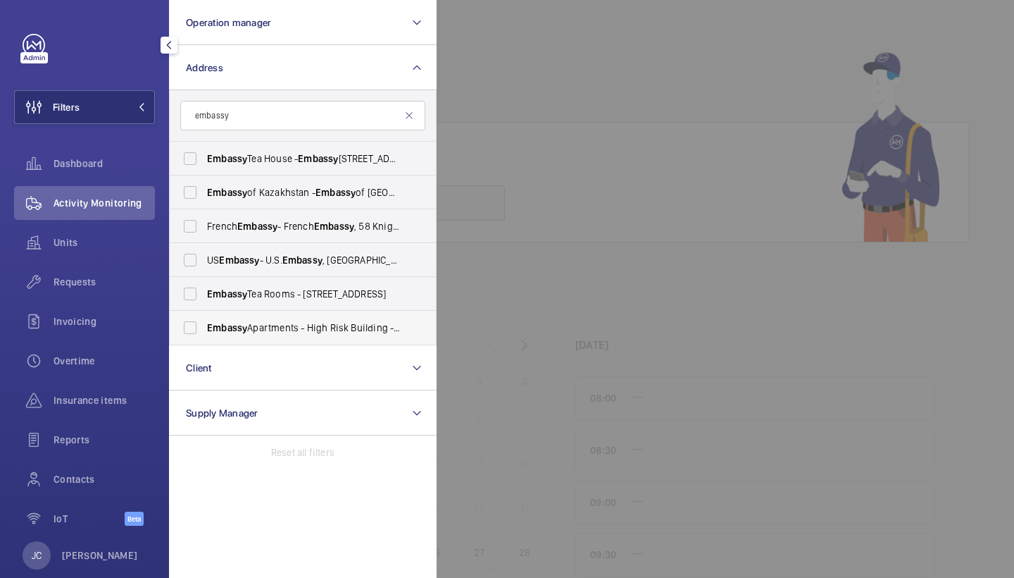
type input "embassy"
click at [304, 325] on span "Embassy Apartments - High Risk Building - Embassy Apartments, LONDON SE5 9BB" at bounding box center [304, 327] width 194 height 14
click at [204, 325] on input "Embassy Apartments - High Risk Building - Embassy Apartments, LONDON SE5 9BB" at bounding box center [190, 327] width 28 height 28
checkbox input "true"
click at [120, 279] on span "Requests" at bounding box center [104, 282] width 101 height 14
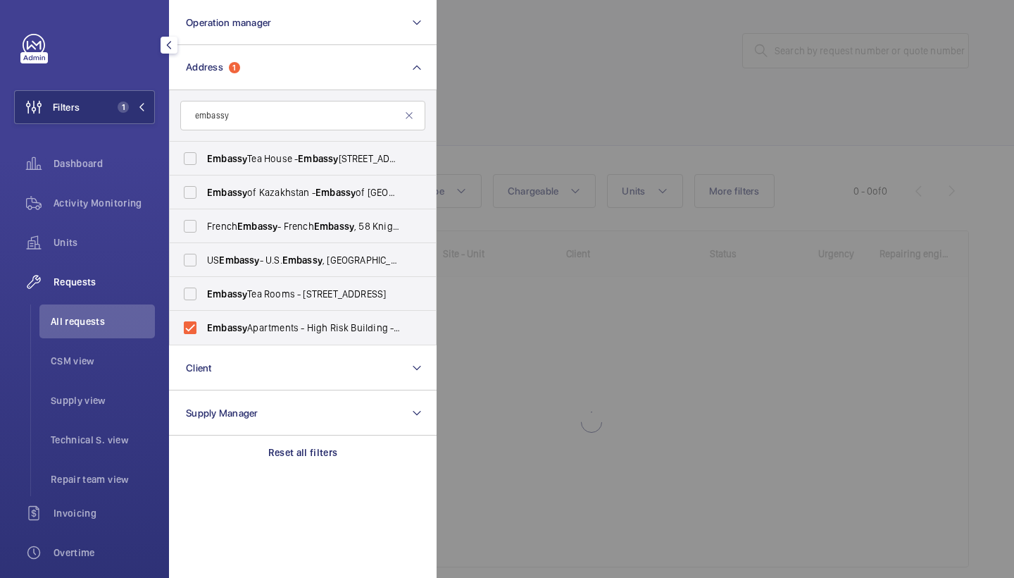
click at [525, 92] on div at bounding box center [944, 289] width 1014 height 578
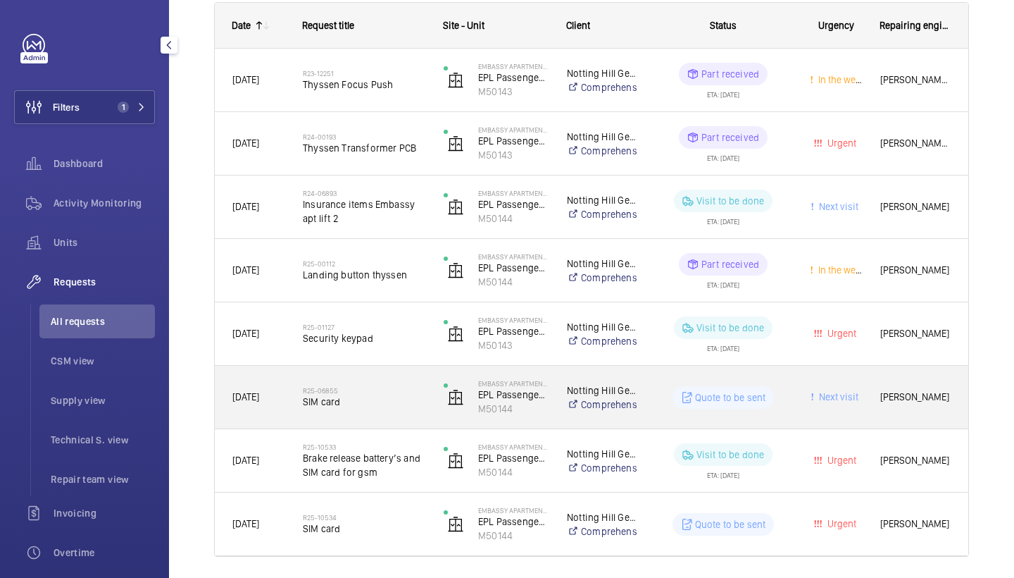
scroll to position [227, 0]
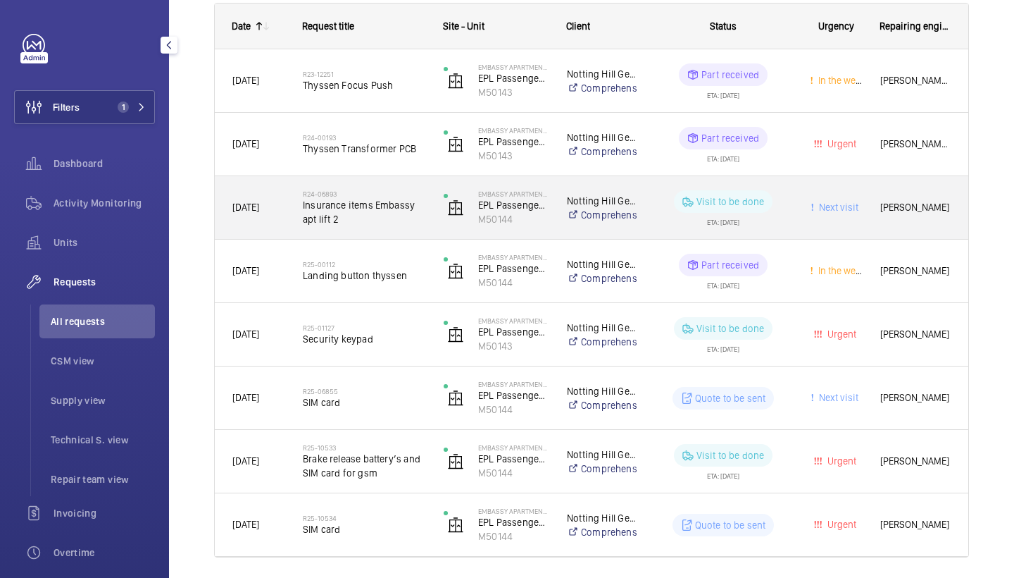
click at [373, 218] on span "Insurance items Embassy apt lift 2" at bounding box center [364, 212] width 123 height 28
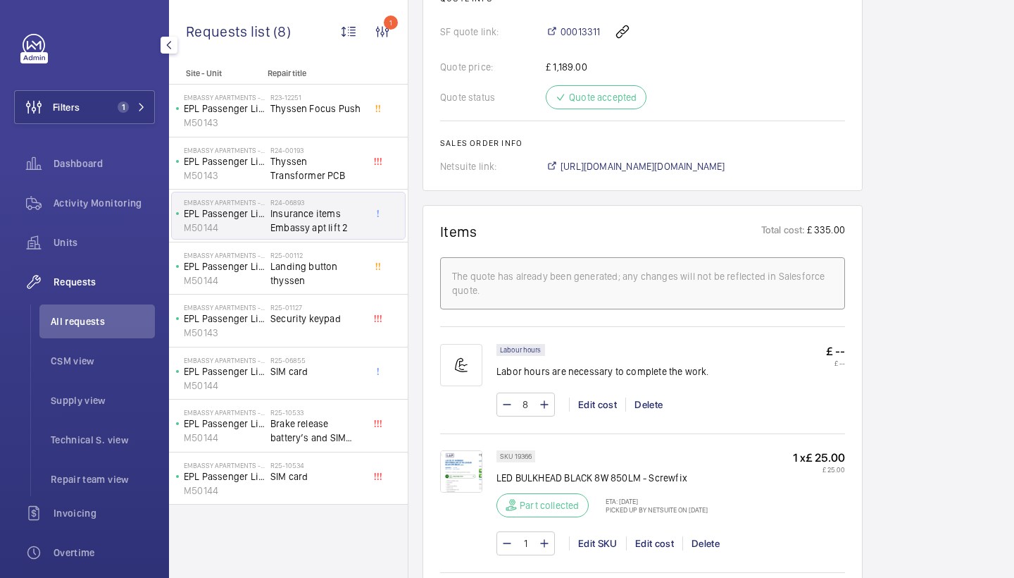
scroll to position [993, 0]
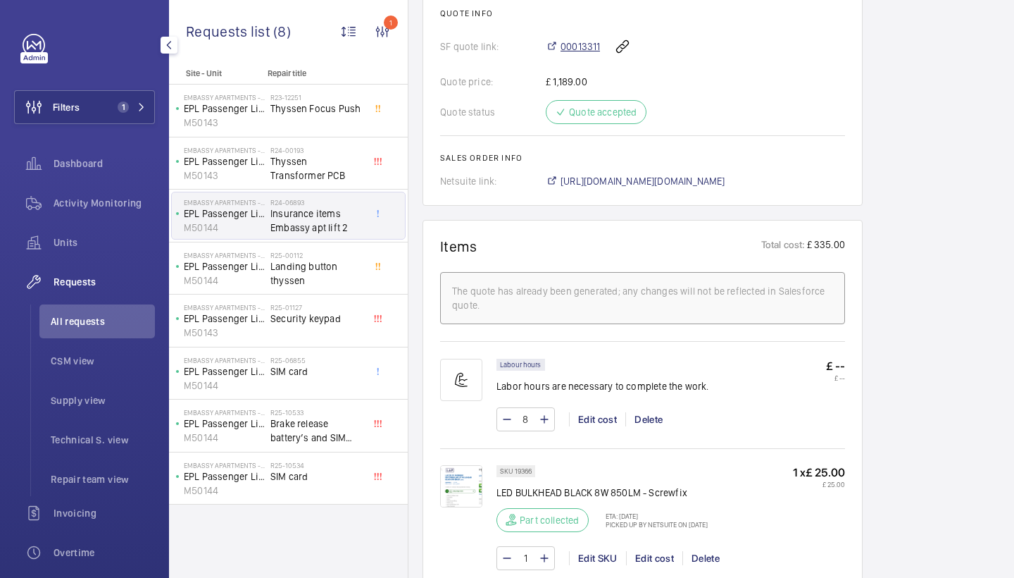
click at [590, 44] on span "00013311" at bounding box center [580, 46] width 39 height 14
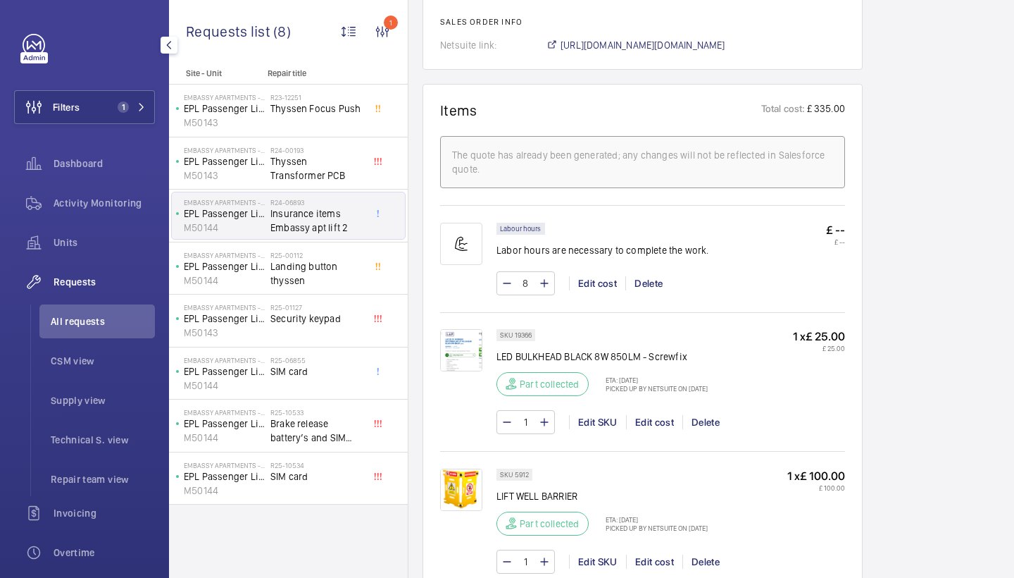
scroll to position [1335, 0]
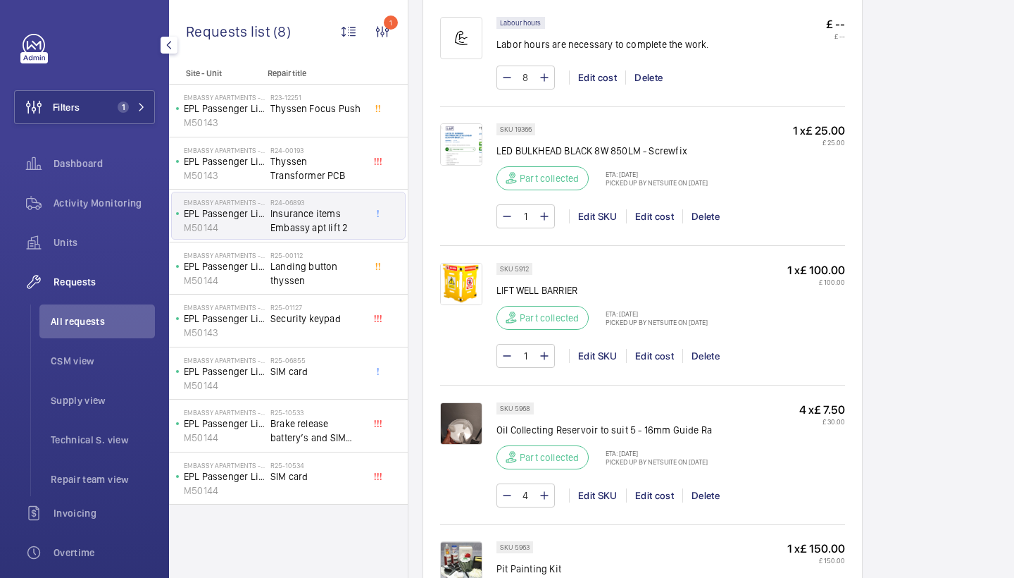
click at [454, 142] on img at bounding box center [461, 144] width 42 height 42
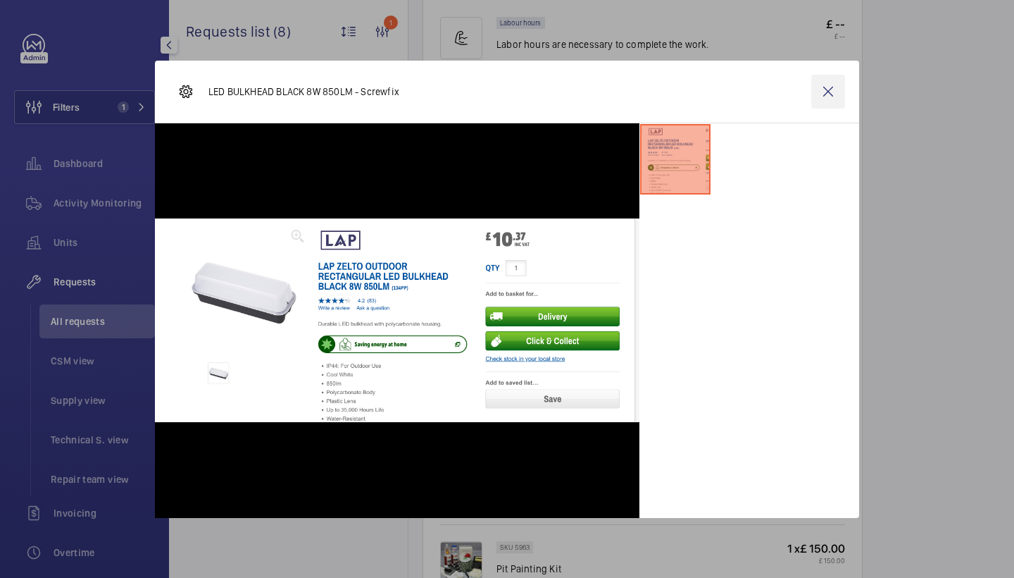
click at [823, 94] on wm-front-icon-button at bounding box center [828, 92] width 34 height 34
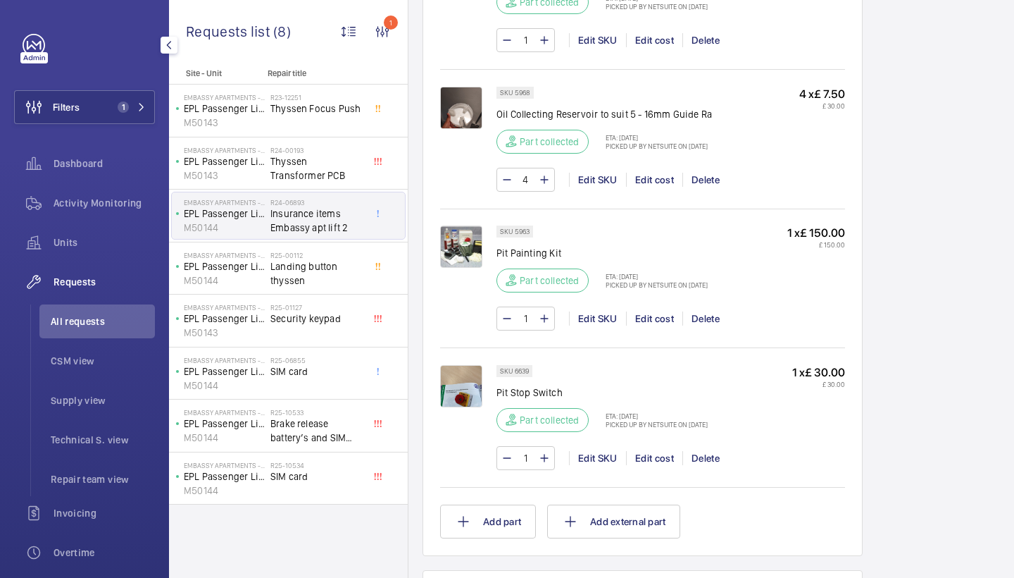
scroll to position [1649, 0]
click at [450, 109] on img at bounding box center [461, 109] width 42 height 42
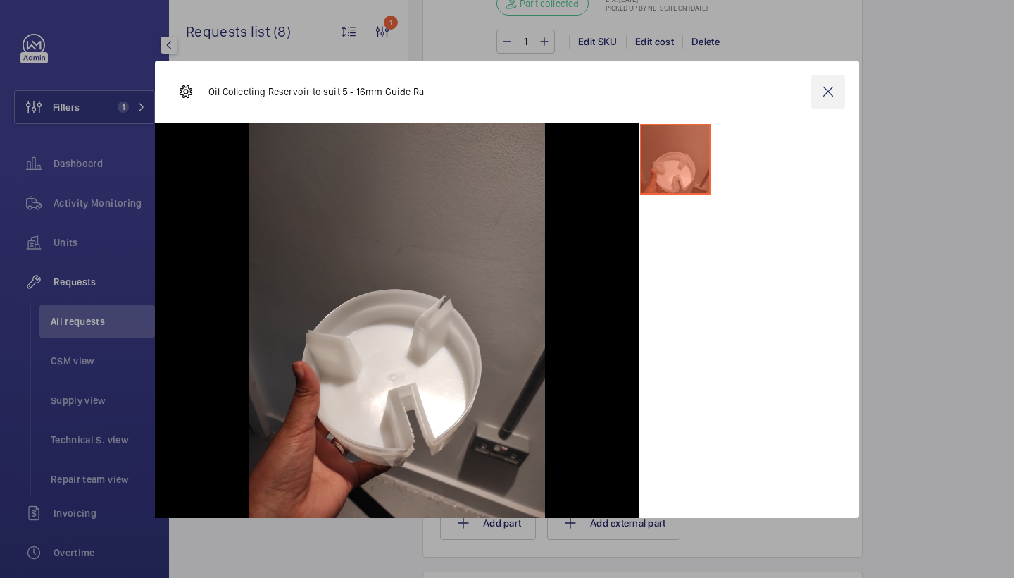
click at [833, 82] on wm-front-icon-button at bounding box center [828, 92] width 34 height 34
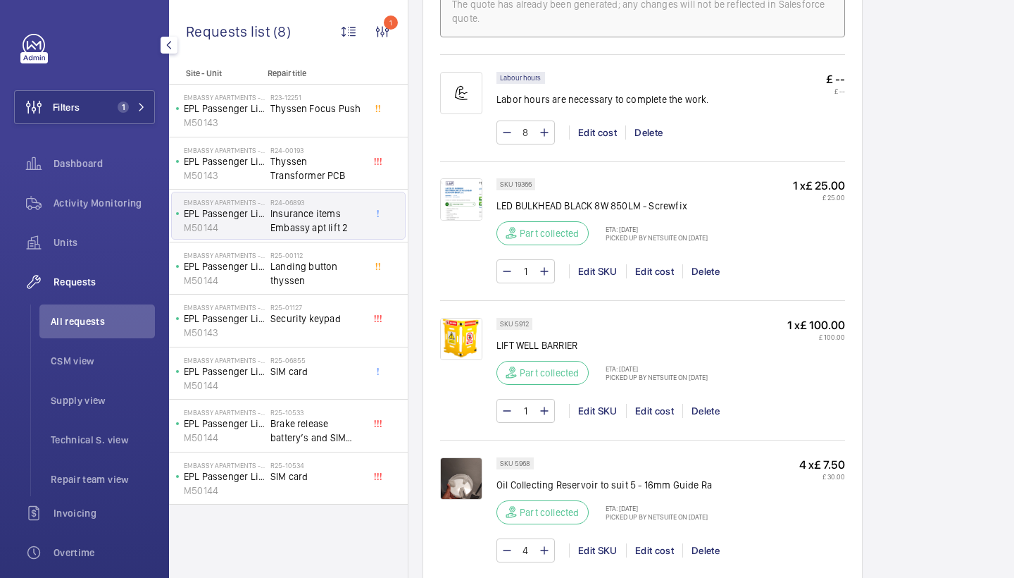
scroll to position [1313, 0]
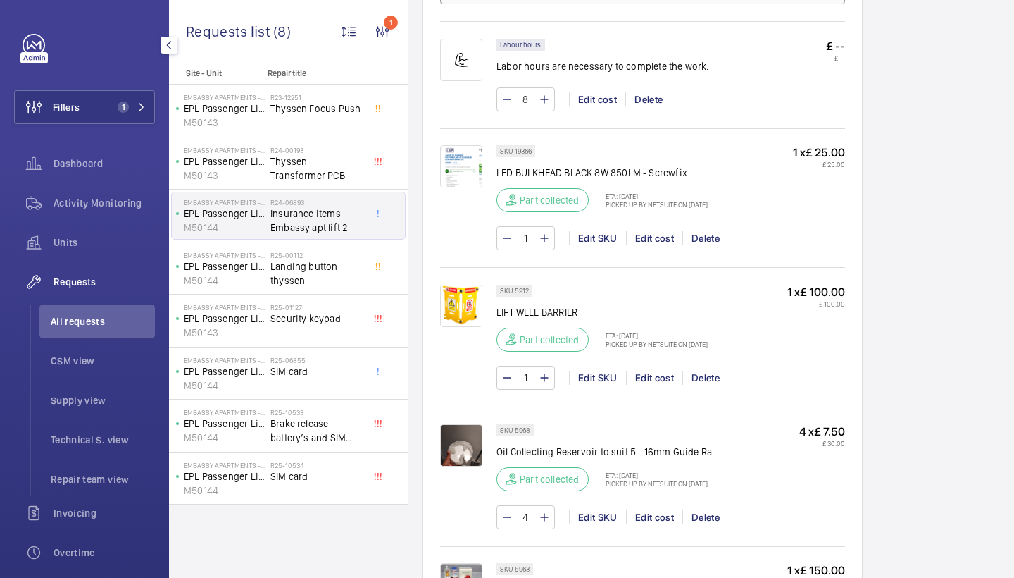
click at [478, 178] on img at bounding box center [461, 166] width 42 height 42
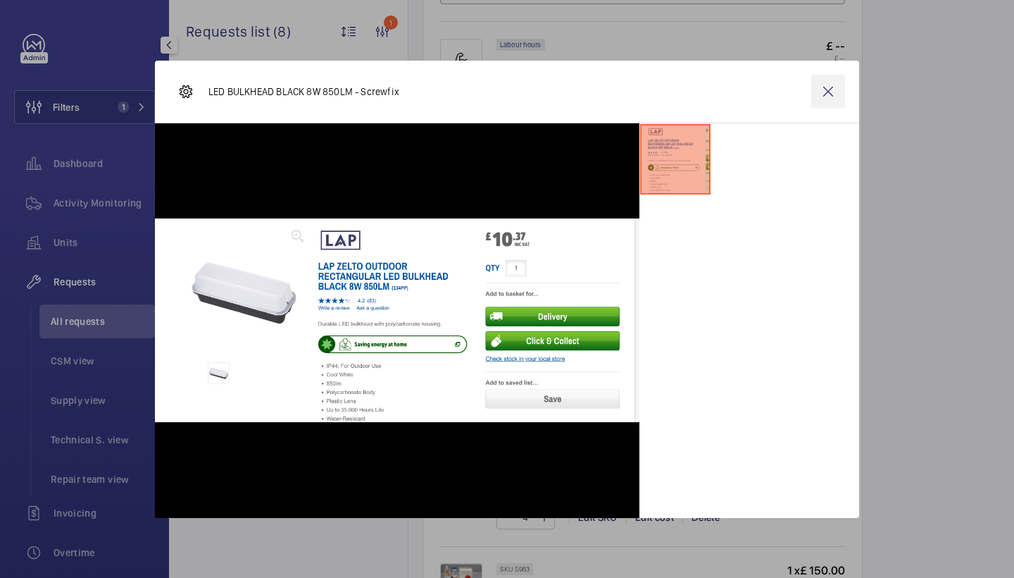
click at [840, 94] on wm-front-icon-button at bounding box center [828, 92] width 34 height 34
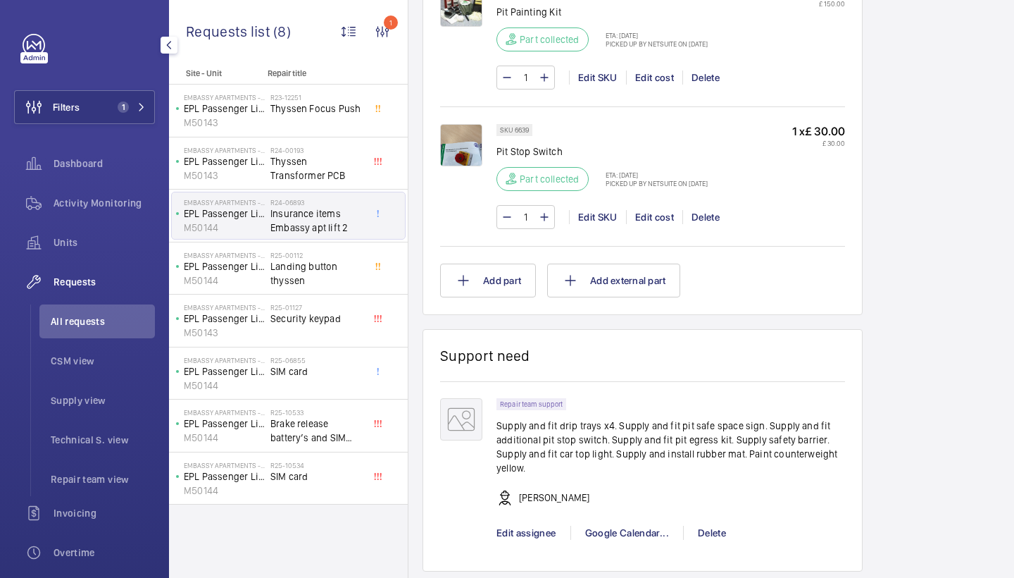
scroll to position [1907, 0]
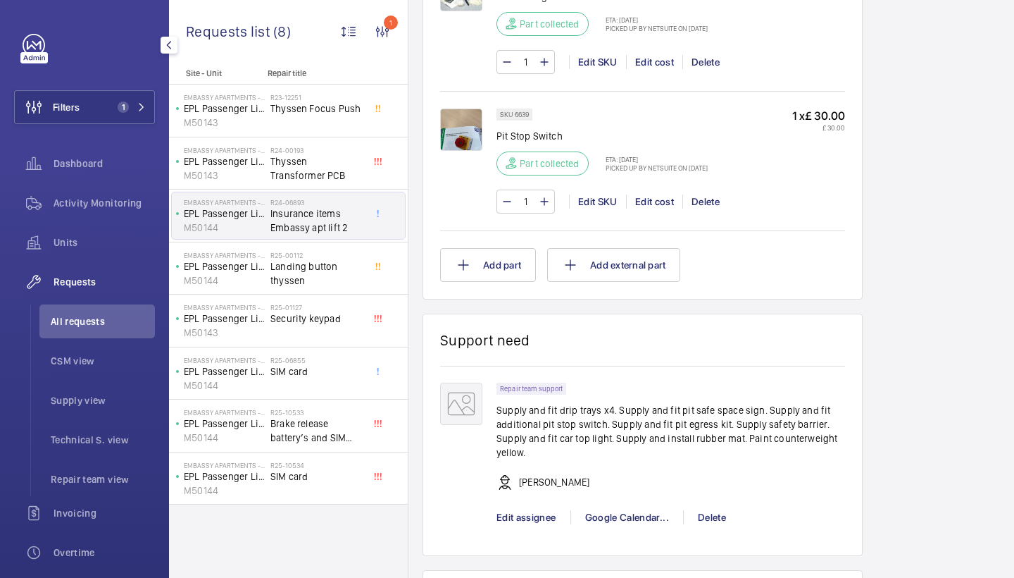
click at [466, 134] on img at bounding box center [461, 129] width 42 height 42
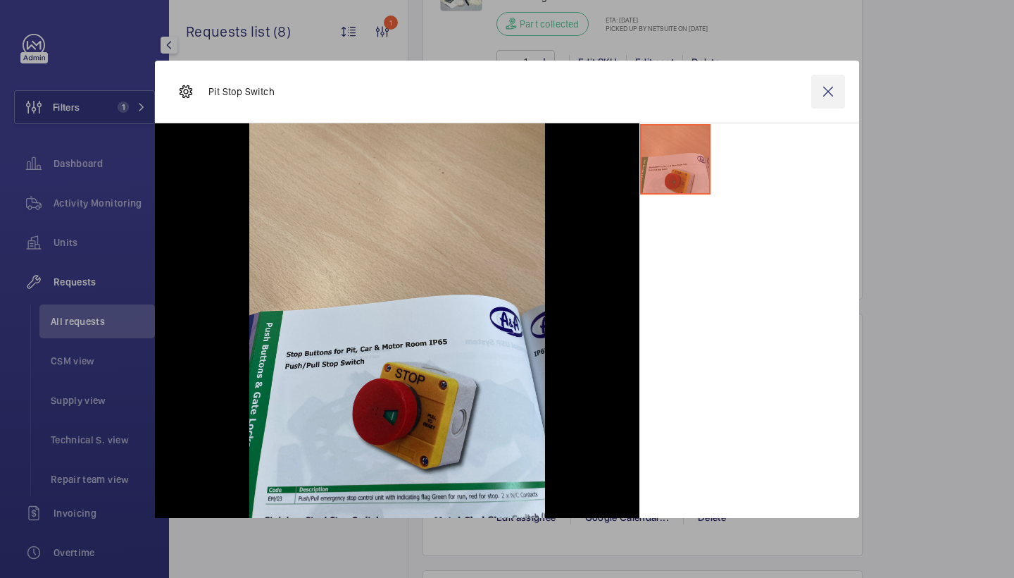
click at [817, 87] on wm-front-icon-button at bounding box center [828, 92] width 34 height 34
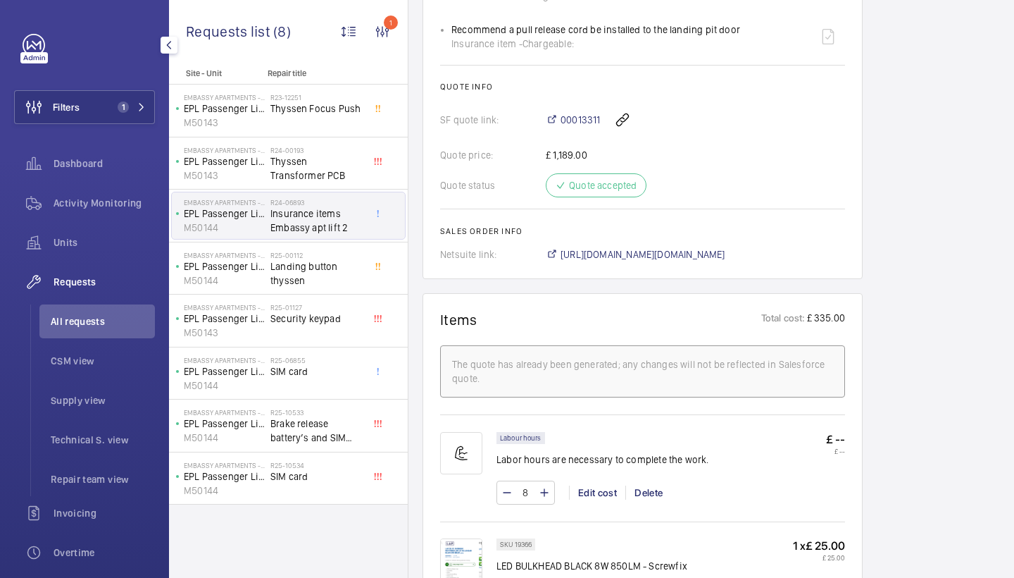
scroll to position [795, 0]
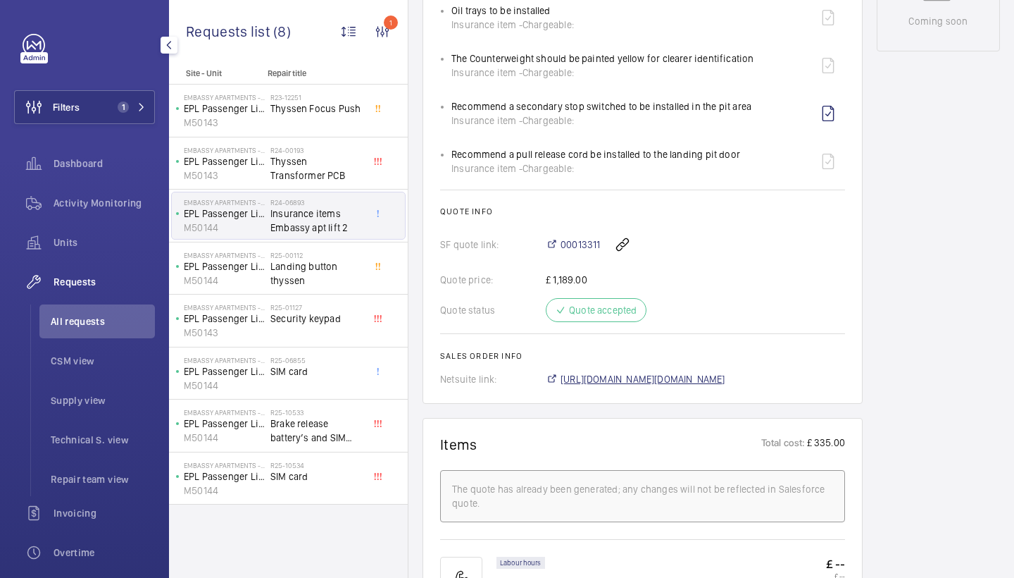
click at [598, 379] on span "https://6461500.app.netsuite.com/app/accounting/transactions/salesord.nl?id=187…" at bounding box center [643, 379] width 165 height 14
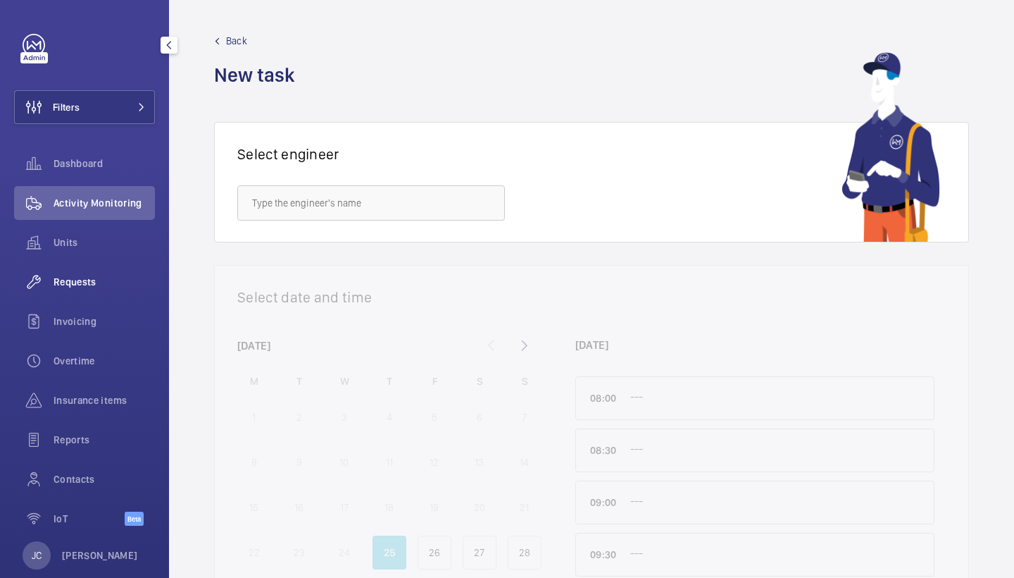
click at [85, 292] on div "Requests" at bounding box center [84, 282] width 141 height 34
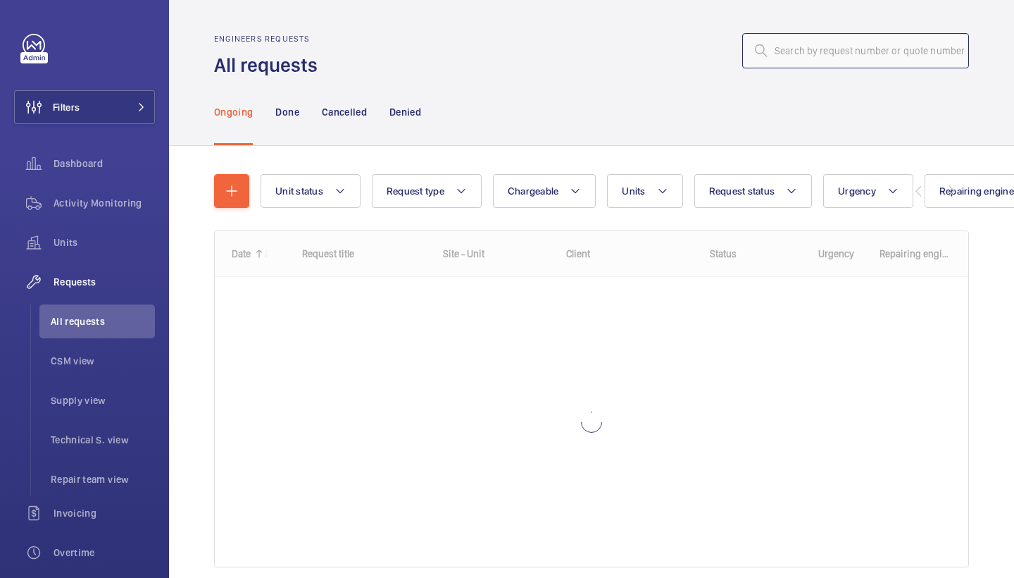
click at [848, 55] on input "text" at bounding box center [855, 50] width 227 height 35
paste input "R25-12689"
type input "R25-12689"
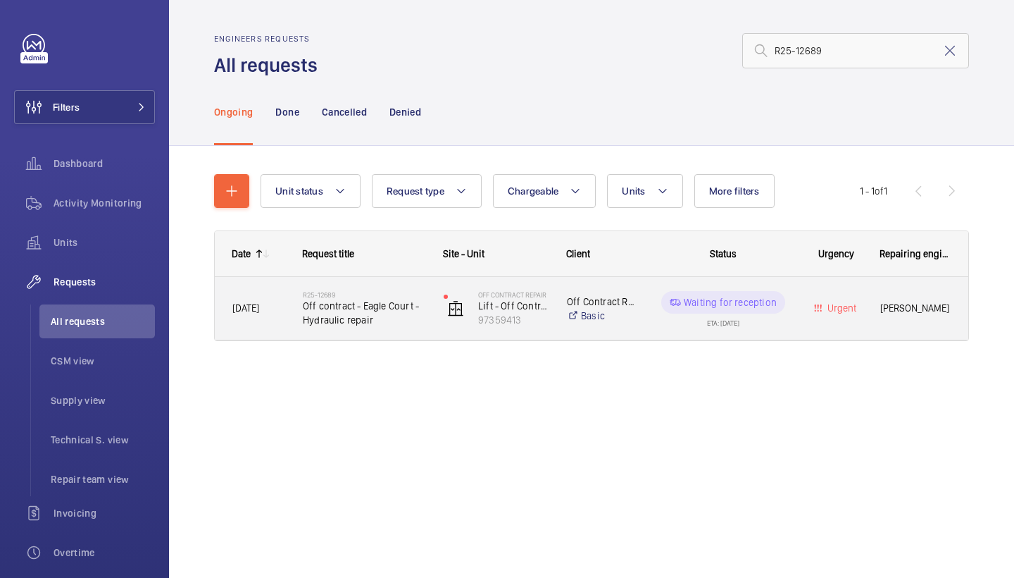
click at [337, 308] on span "Off contract - Eagle Court - Hydraulic repair" at bounding box center [364, 313] width 123 height 28
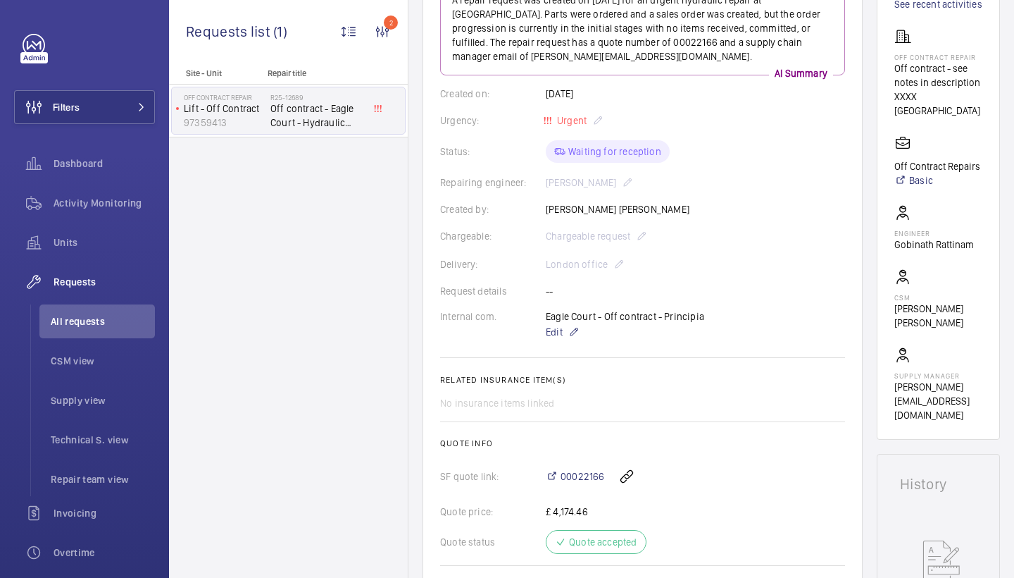
scroll to position [227, 0]
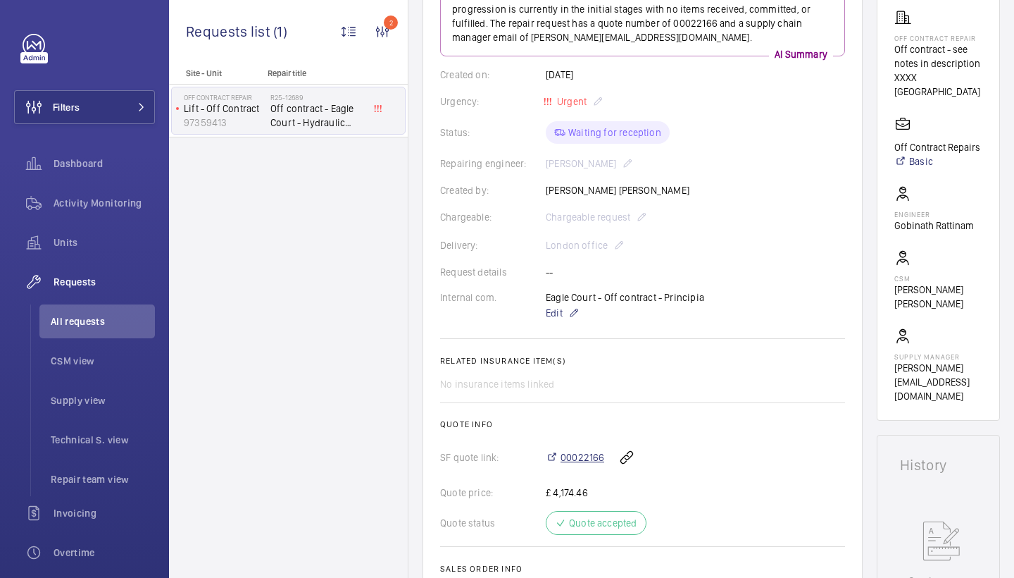
click at [593, 459] on span "00022166" at bounding box center [583, 457] width 44 height 14
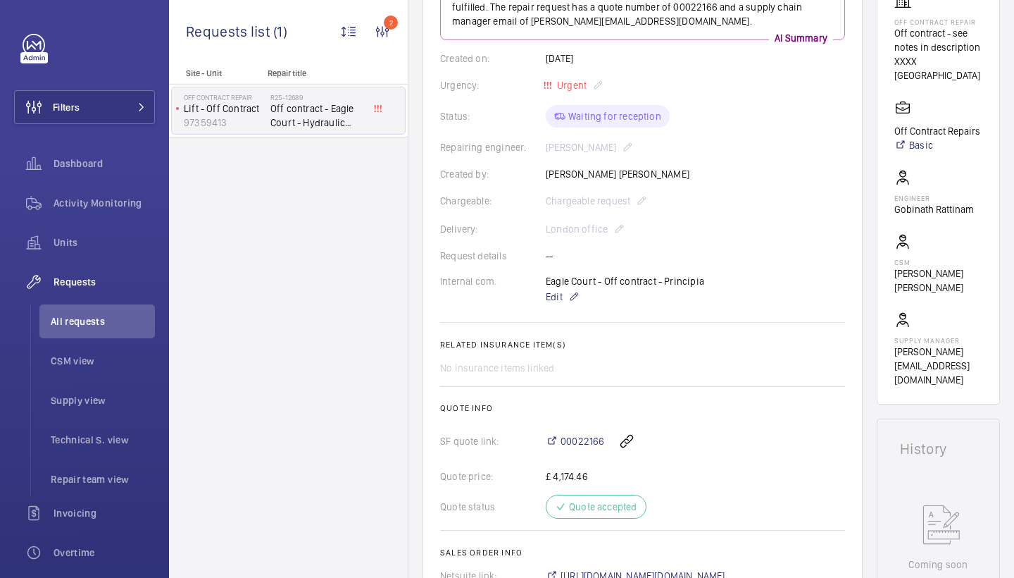
scroll to position [247, 0]
